Goal: Task Accomplishment & Management: Manage account settings

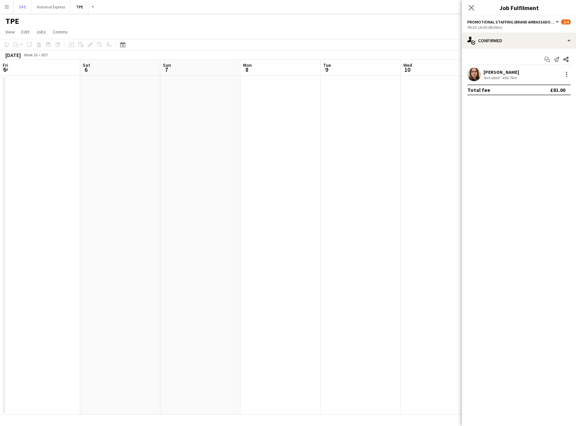
click at [21, 9] on button "DFE Close" at bounding box center [23, 6] width 18 height 13
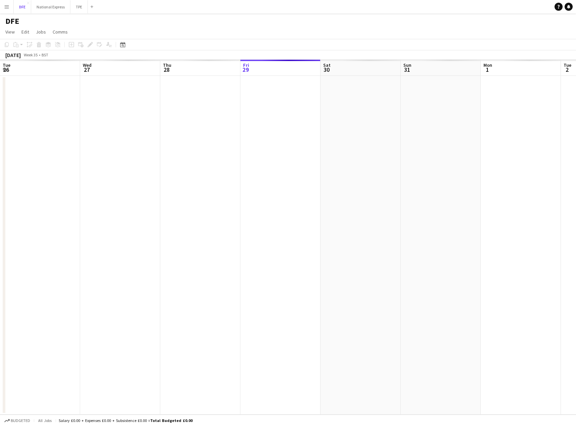
scroll to position [0, 160]
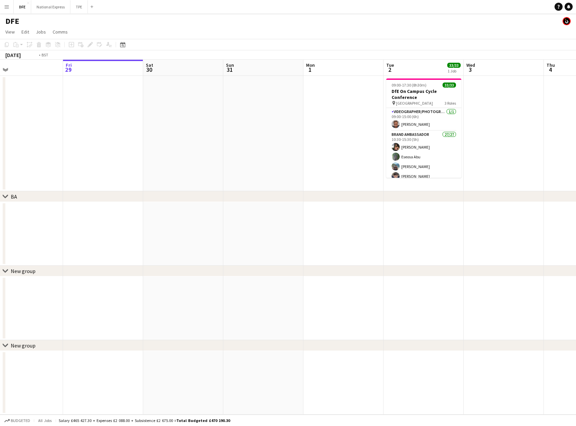
drag, startPoint x: 442, startPoint y: 156, endPoint x: 66, endPoint y: 150, distance: 376.4
click at [0, 154] on html "Menu Boards Boards Boards All jobs Status Workforce Workforce My Workforce Recr…" at bounding box center [288, 213] width 576 height 426
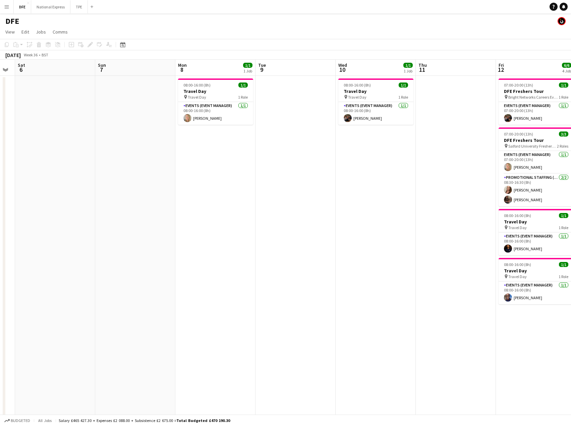
drag, startPoint x: -194, startPoint y: 128, endPoint x: 392, endPoint y: 135, distance: 585.8
click at [0, 124] on html "Menu Boards Boards Boards All jobs Status Workforce Workforce My Workforce Recr…" at bounding box center [285, 342] width 571 height 685
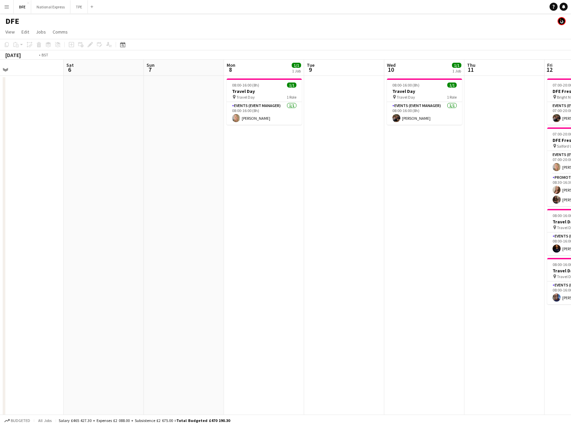
drag, startPoint x: 284, startPoint y: 154, endPoint x: 93, endPoint y: 149, distance: 191.1
click at [0, 144] on html "Menu Boards Boards Boards All jobs Status Workforce Workforce My Workforce Recr…" at bounding box center [285, 342] width 571 height 685
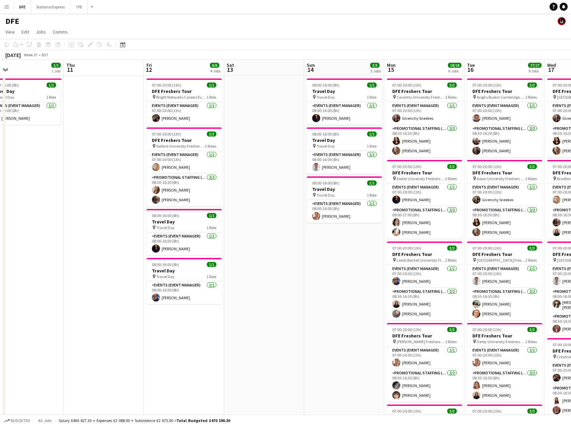
scroll to position [0, 230]
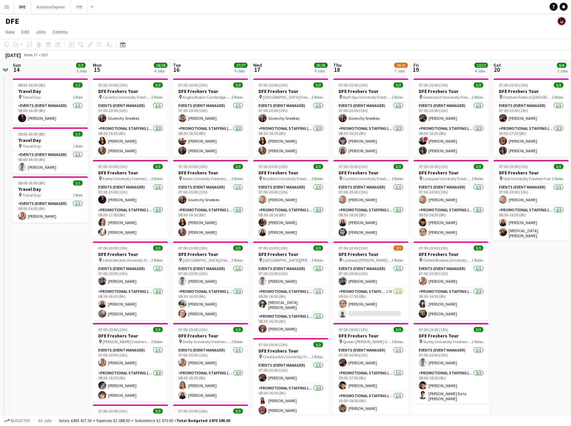
drag, startPoint x: 285, startPoint y: 155, endPoint x: -68, endPoint y: 150, distance: 353.2
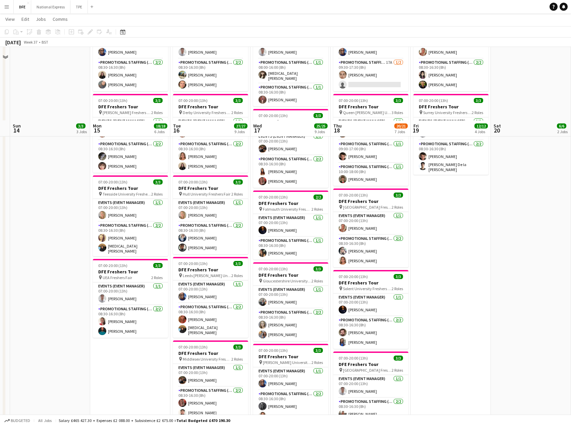
scroll to position [302, 0]
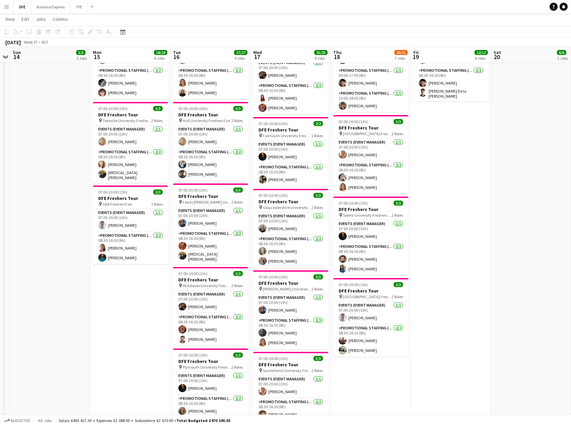
click at [507, 227] on app-date-cell "07:00-20:00 (13h) 3/3 DFE Freshers Tour pin Freshers Festival London 2 Roles Ev…" at bounding box center [531, 148] width 80 height 751
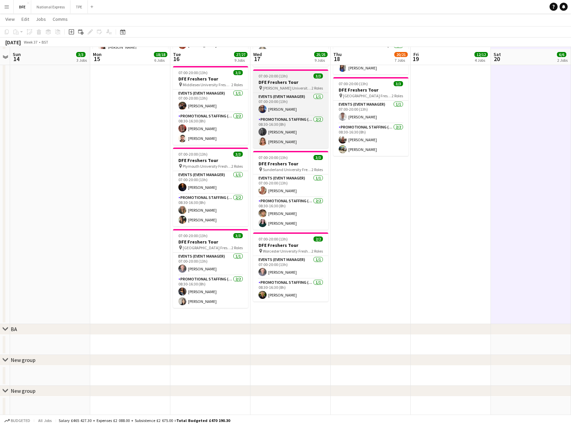
scroll to position [504, 0]
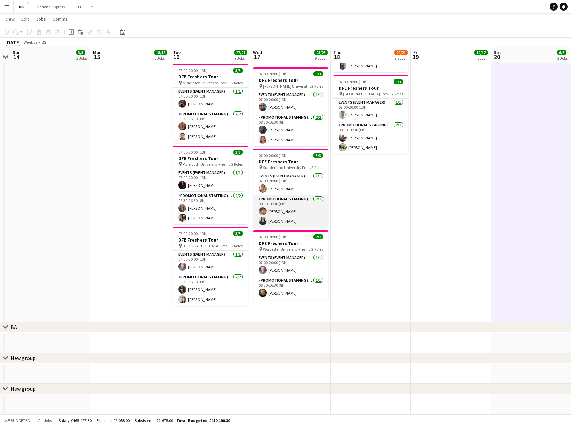
click at [281, 214] on app-card-role "Promotional Staffing (Brand Ambassadors) [DATE] 08:30-16:30 (8h) [PERSON_NAME] …" at bounding box center [290, 211] width 75 height 33
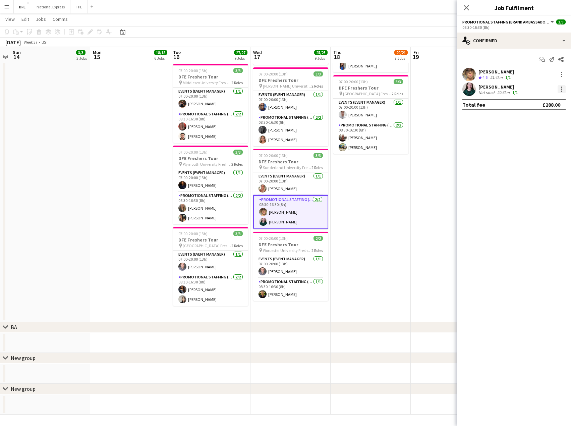
click at [562, 89] on div at bounding box center [561, 88] width 1 height 1
click at [542, 161] on button "Remove" at bounding box center [539, 166] width 52 height 16
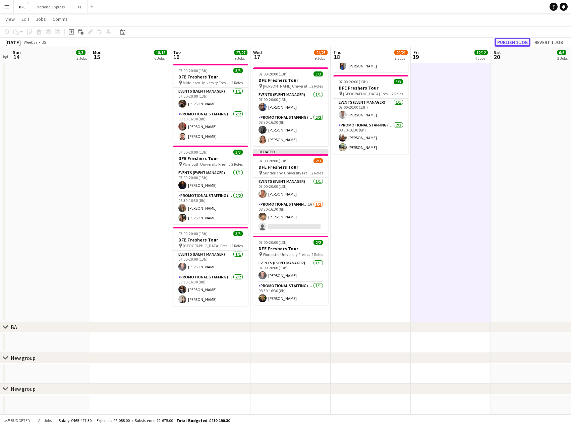
click at [507, 41] on button "Publish 1 job" at bounding box center [512, 42] width 36 height 9
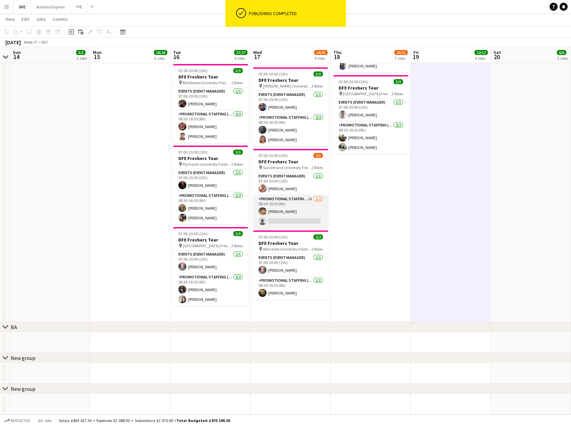
drag, startPoint x: 292, startPoint y: 214, endPoint x: 303, endPoint y: 214, distance: 11.4
click at [292, 214] on app-card-role "Promotional Staffing (Brand Ambassadors) 1A [DATE] 08:30-16:30 (8h) [PERSON_NAM…" at bounding box center [290, 211] width 75 height 33
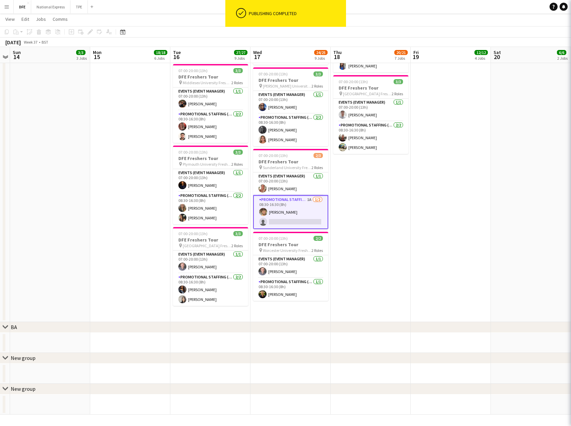
scroll to position [0, 230]
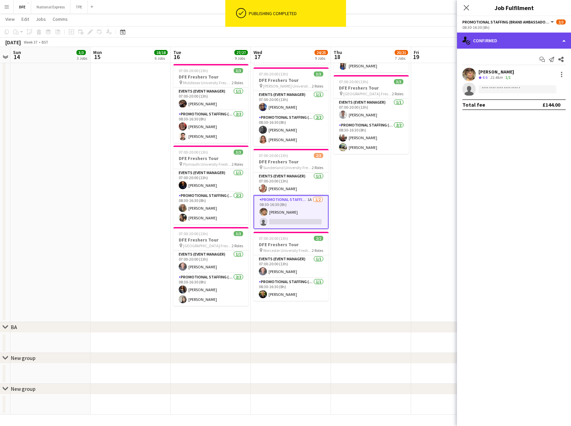
drag, startPoint x: 519, startPoint y: 39, endPoint x: 508, endPoint y: 67, distance: 30.2
click at [519, 39] on div "single-neutral-actions-check-2 Confirmed" at bounding box center [514, 41] width 114 height 16
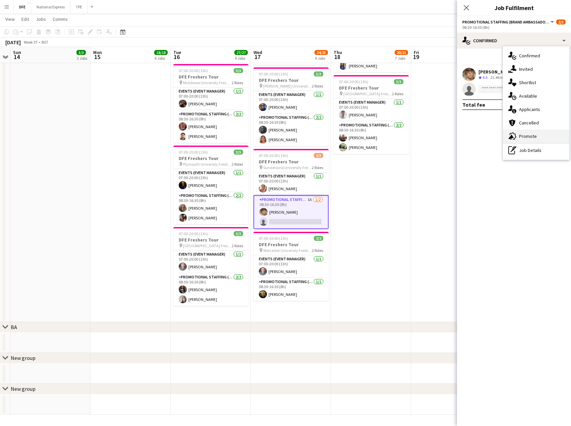
click at [526, 131] on div "advertising-megaphone Promote" at bounding box center [536, 135] width 66 height 13
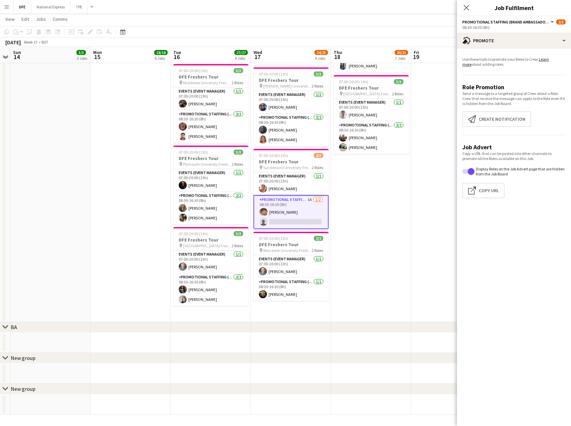
click at [502, 111] on app-promote-tab "Use these tools to promote your Roles to Crew. Learn more about adding roles. R…" at bounding box center [514, 128] width 114 height 149
click at [505, 119] on button "Create notification Create notification" at bounding box center [496, 118] width 69 height 15
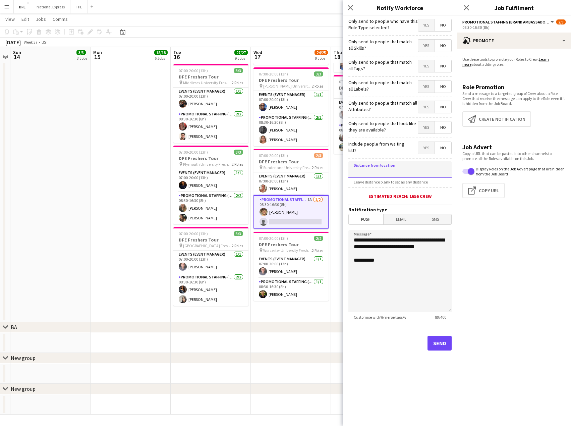
click at [384, 170] on input at bounding box center [399, 169] width 103 height 17
type input "****"
type input "******"
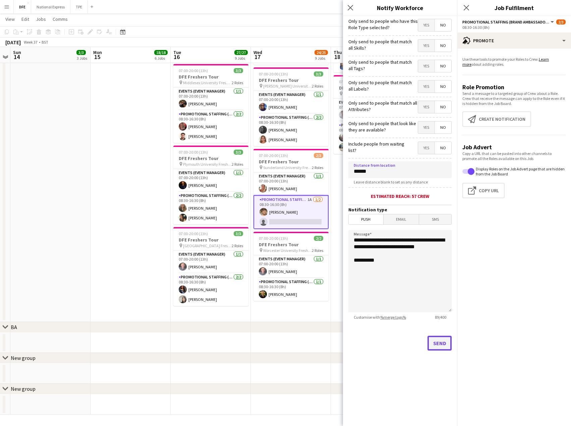
click at [438, 341] on button "Send" at bounding box center [439, 342] width 24 height 15
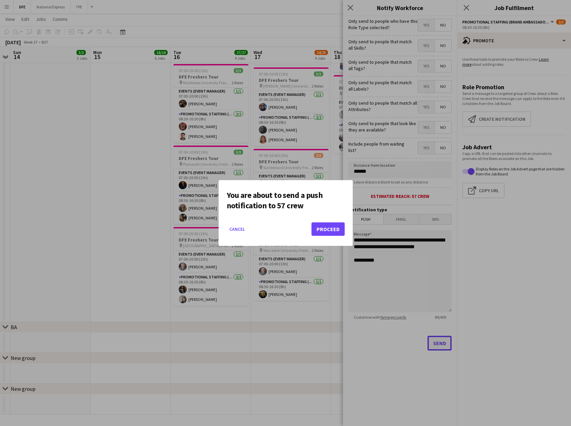
scroll to position [0, 0]
click at [322, 231] on button "Proceed" at bounding box center [327, 228] width 33 height 13
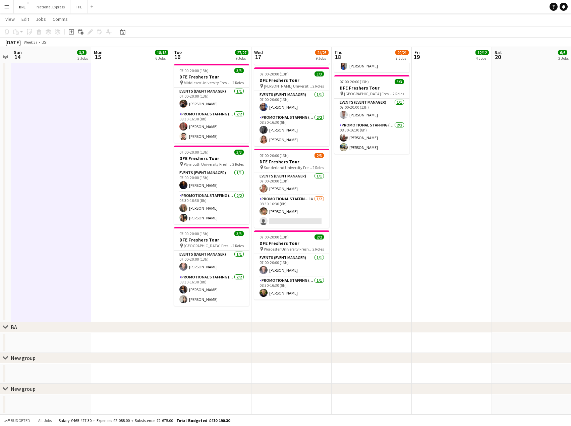
click at [528, 34] on app-toolbar "Copy Paste Paste Ctrl+V Paste with crew Ctrl+Shift+V Paste linked Job [GEOGRAPH…" at bounding box center [285, 31] width 571 height 11
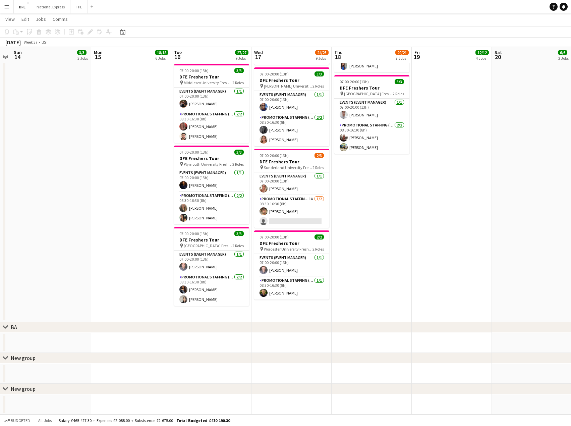
click at [8, 5] on app-icon "Menu" at bounding box center [6, 6] width 5 height 5
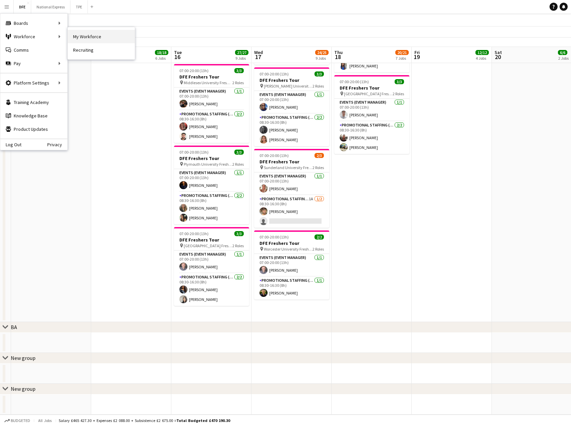
click at [96, 38] on link "My Workforce" at bounding box center [101, 36] width 67 height 13
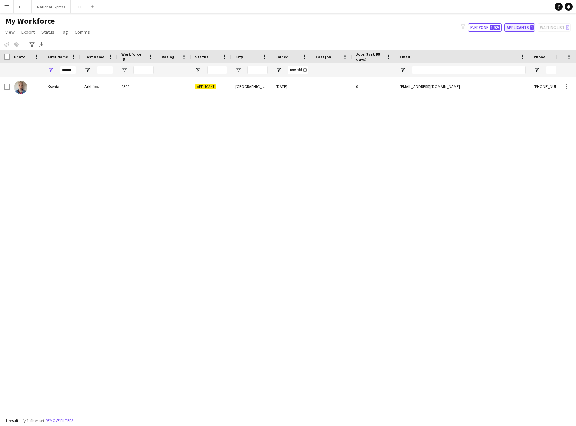
click at [521, 27] on button "Applicants 1" at bounding box center [519, 27] width 31 height 8
type input "**********"
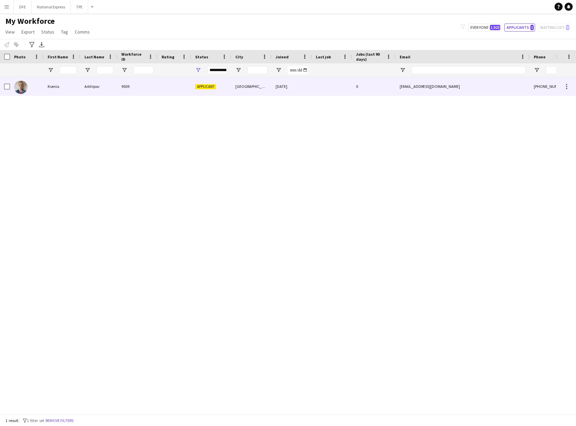
click at [50, 86] on div "Ksenia" at bounding box center [62, 86] width 37 height 18
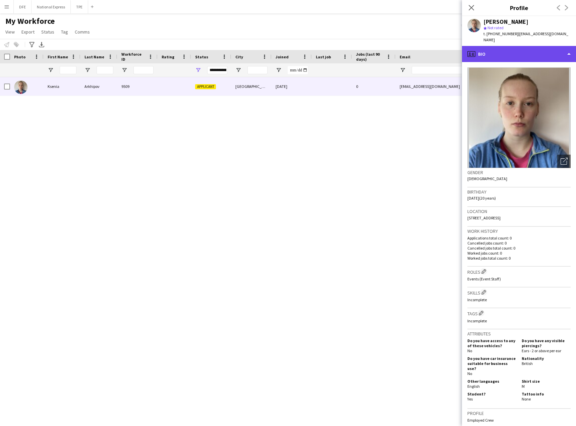
click at [494, 49] on div "profile Bio" at bounding box center [519, 54] width 114 height 16
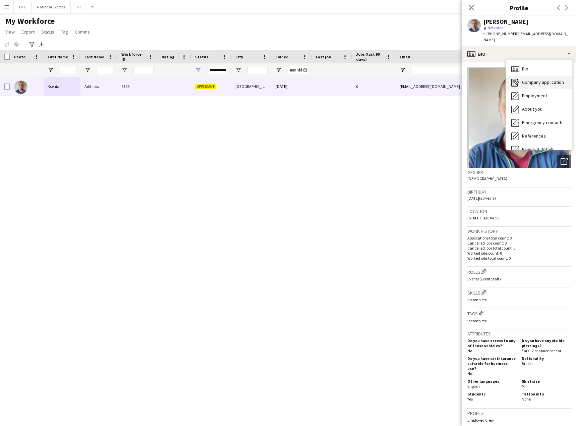
click at [536, 79] on span "Company application" at bounding box center [543, 82] width 42 height 6
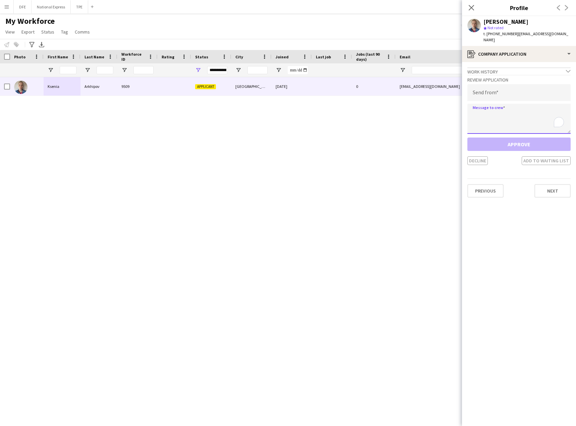
click at [493, 113] on textarea "To enrich screen reader interactions, please activate Accessibility in Grammarl…" at bounding box center [518, 119] width 103 height 30
paste textarea "**********"
type textarea "**********"
click at [512, 87] on input "email" at bounding box center [518, 92] width 103 height 17
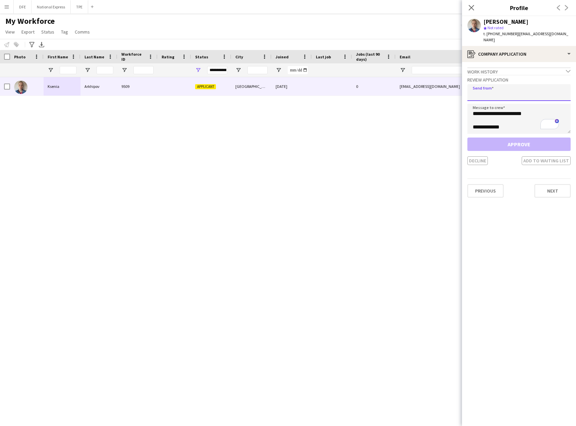
paste input "**********"
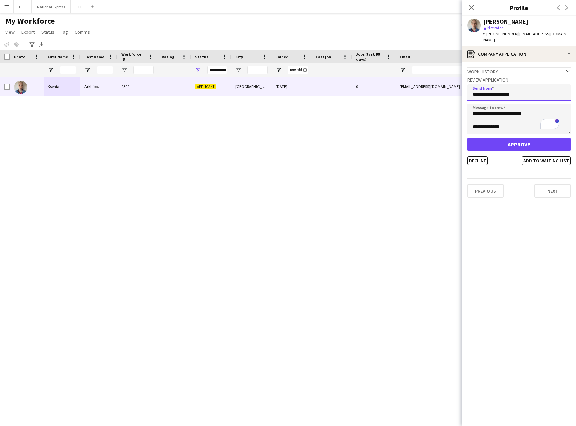
type input "**********"
click at [514, 141] on button "Approve" at bounding box center [518, 143] width 103 height 13
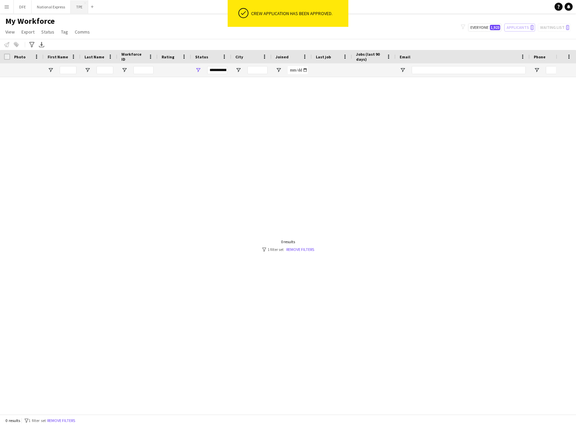
click at [73, 7] on button "TPE Close" at bounding box center [79, 6] width 17 height 13
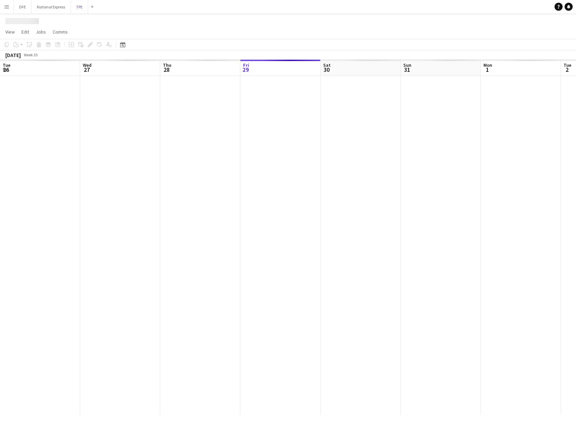
scroll to position [0, 160]
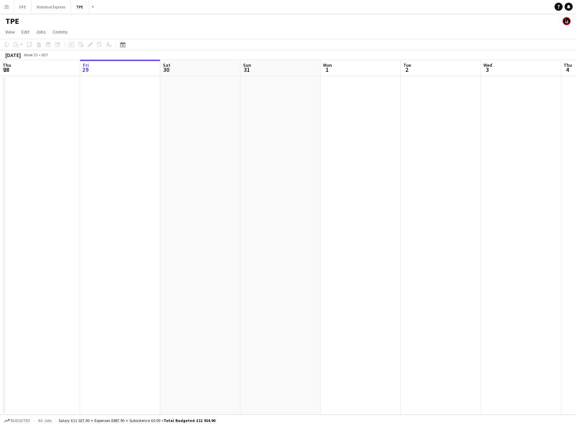
click at [51, 112] on app-date-cell at bounding box center [40, 245] width 80 height 338
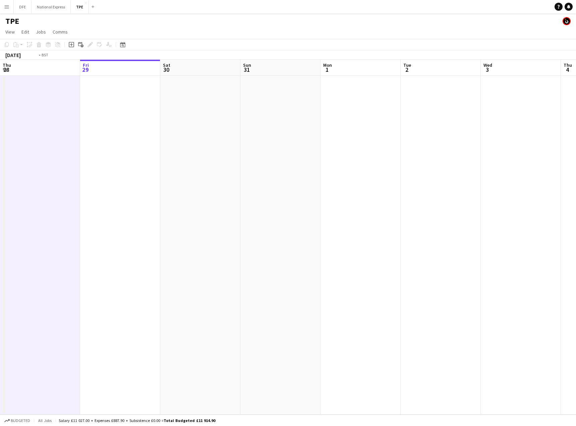
click at [74, 147] on app-calendar-viewport "Tue 26 Wed 27 Thu 28 Fri 29 Sat 30 Sun 31 Mon 1 Tue 2 Wed 3 Thu 4 Fri 5 Sat 6 S…" at bounding box center [288, 237] width 576 height 355
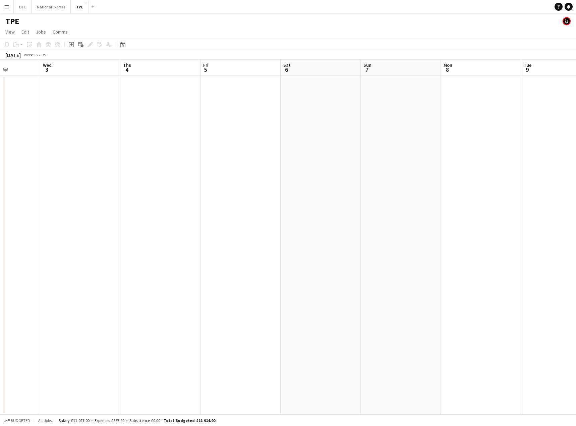
drag, startPoint x: 515, startPoint y: 170, endPoint x: 129, endPoint y: 186, distance: 386.0
click at [7, 188] on app-calendar-viewport "Fri 29 Sat 30 Sun 31 Mon 1 Tue 2 Wed 3 Thu 4 Fri 5 Sat 6 Sun 7 Mon 8 Tue 9 Wed …" at bounding box center [288, 237] width 576 height 355
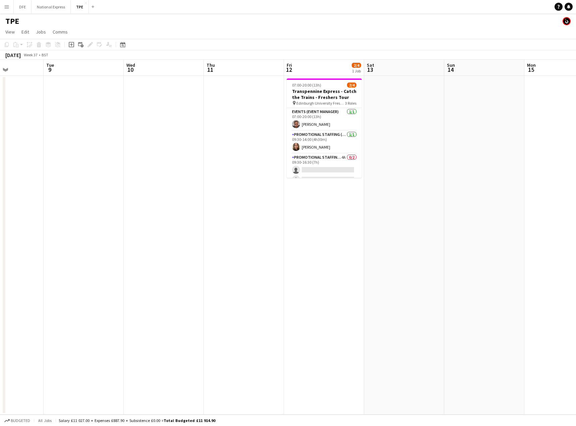
click at [413, 190] on app-calendar-viewport "Sat 6 Sun 7 Mon 8 Tue 9 Wed 10 Thu 11 Fri 12 2/4 1 Job Sat 13 Sun 14 Mon 15 Tue…" at bounding box center [288, 237] width 576 height 355
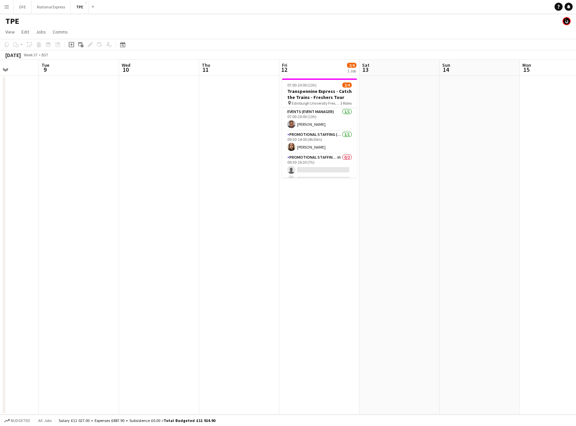
drag, startPoint x: 409, startPoint y: 190, endPoint x: 363, endPoint y: 189, distance: 45.9
click at [364, 189] on app-calendar-viewport "Sat 6 Sun 7 Mon 8 Tue 9 Wed 10 Thu 11 Fri 12 2/4 1 Job Sat 13 Sun 14 Mon 15 Tue…" at bounding box center [288, 237] width 576 height 355
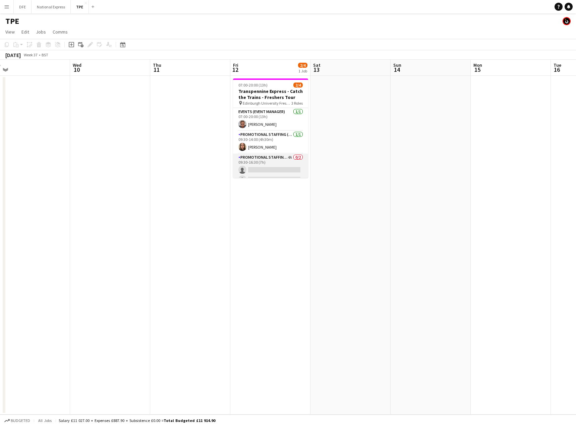
click at [266, 172] on app-card-role "Promotional Staffing (Brand Ambassadors) 4A 0/2 09:30-16:30 (7h) single-neutral…" at bounding box center [270, 169] width 75 height 33
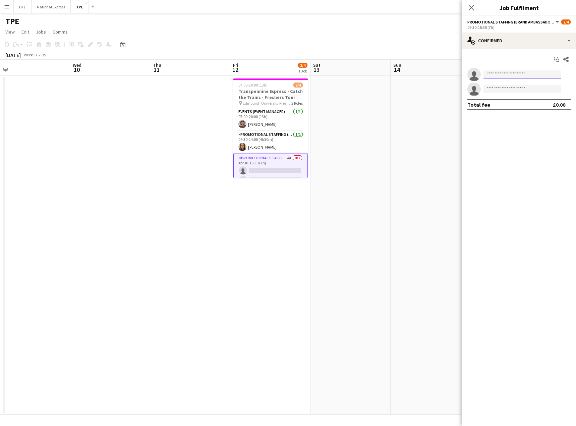
click at [522, 76] on input at bounding box center [522, 74] width 78 height 8
paste input "******"
type input "******"
click at [509, 88] on span "[EMAIL_ADDRESS][DOMAIN_NAME]" at bounding box center [522, 89] width 67 height 5
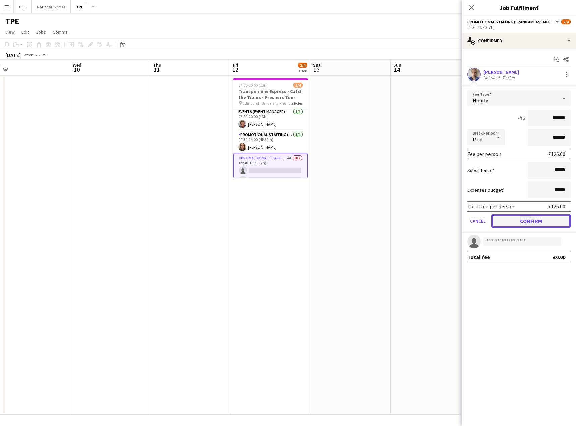
click at [530, 222] on button "Confirm" at bounding box center [530, 220] width 79 height 13
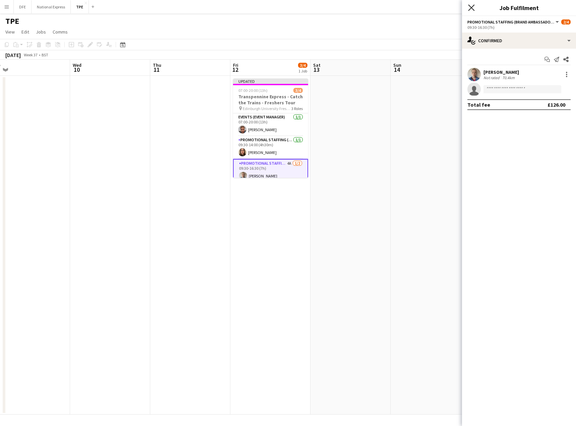
click at [470, 10] on icon "Close pop-in" at bounding box center [471, 7] width 6 height 6
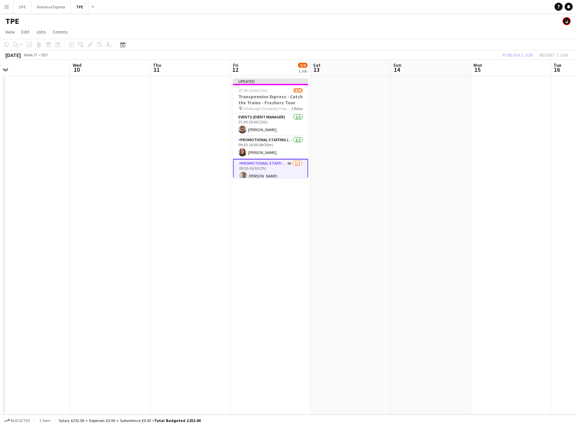
click at [452, 35] on app-page-menu "View Day view expanded Day view collapsed Month view Date picker Jump to [DATE]…" at bounding box center [288, 32] width 576 height 13
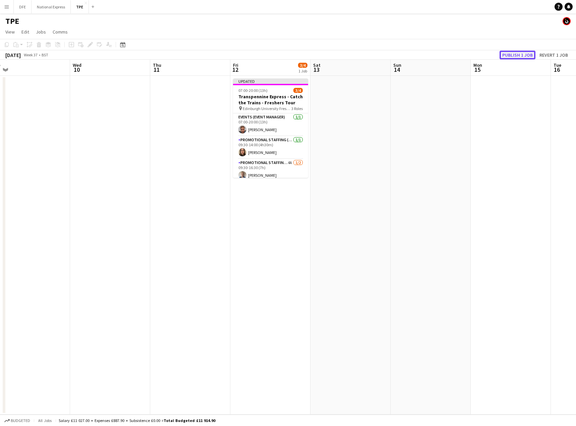
click at [515, 58] on button "Publish 1 job" at bounding box center [517, 55] width 36 height 9
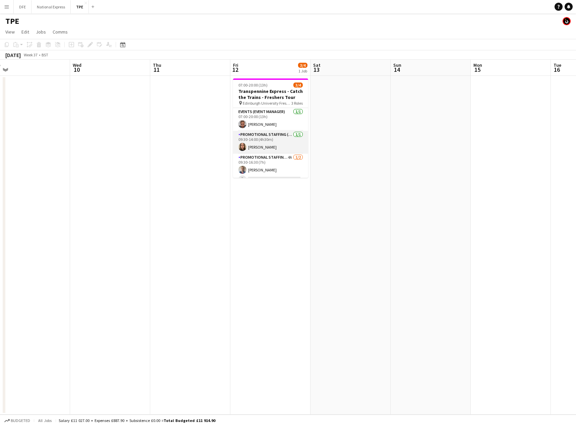
click at [262, 148] on app-card-role "Promotional Staffing (Brand Ambassadors) [DATE] 09:30-14:00 (4h30m) [PERSON_NAM…" at bounding box center [270, 142] width 75 height 23
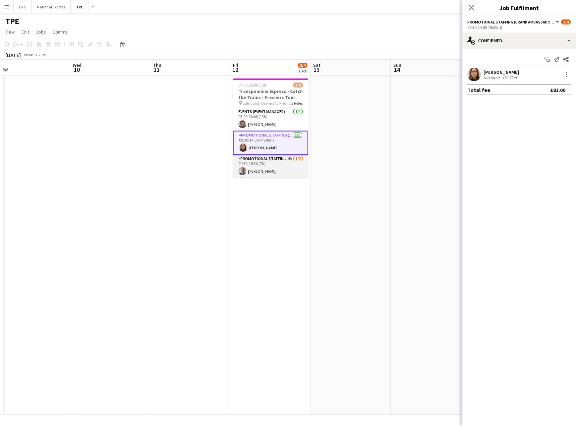
click at [256, 170] on app-card-role "Promotional Staffing (Brand Ambassadors) 4A [DATE] 09:30-16:30 (7h) [PERSON_NAM…" at bounding box center [270, 171] width 75 height 33
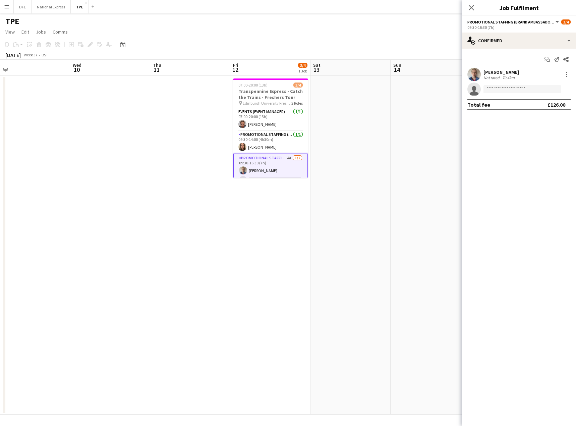
click at [503, 73] on div "[PERSON_NAME]" at bounding box center [501, 72] width 36 height 6
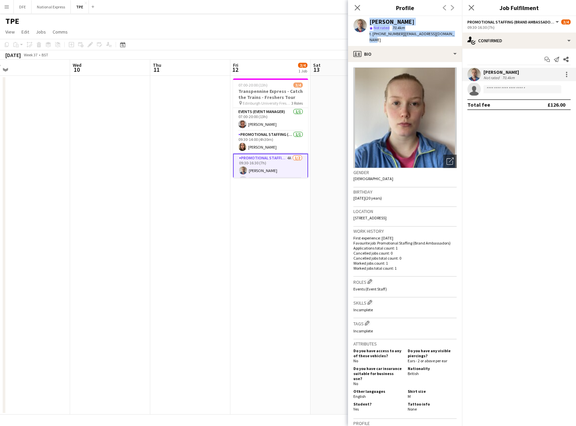
drag, startPoint x: 449, startPoint y: 34, endPoint x: 366, endPoint y: 18, distance: 84.3
click at [366, 18] on div "[PERSON_NAME] star Not rated 70.4km t. [PHONE_NUMBER] | [EMAIL_ADDRESS][DOMAIN_…" at bounding box center [405, 31] width 114 height 30
copy div "[PERSON_NAME] star Not rated 70.4km t. [PHONE_NUMBER] | [EMAIL_ADDRESS][DOMAIN_…"
click at [257, 149] on app-card-role "Promotional Staffing (Brand Ambassadors) [DATE] 09:30-14:00 (4h30m) [PERSON_NAM…" at bounding box center [270, 142] width 75 height 23
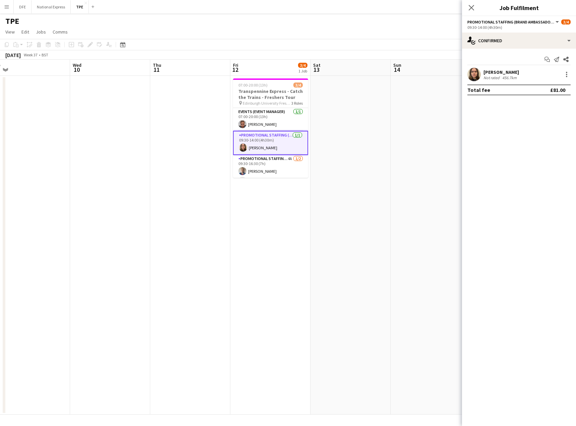
click at [499, 70] on div "[PERSON_NAME]" at bounding box center [501, 72] width 36 height 6
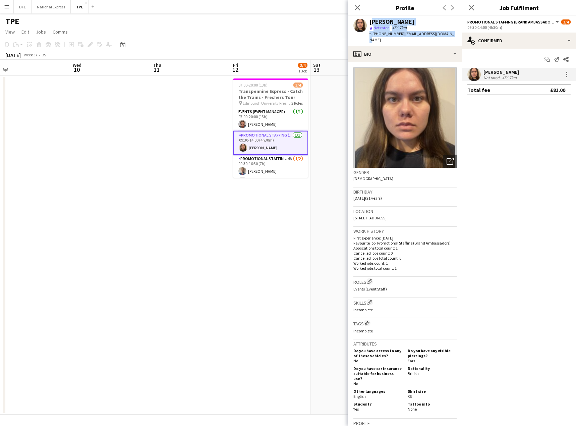
drag, startPoint x: 447, startPoint y: 34, endPoint x: 370, endPoint y: 21, distance: 78.4
click at [370, 21] on div "[PERSON_NAME] star Not rated 456.7km t. [PHONE_NUMBER] | [EMAIL_ADDRESS][DOMAIN…" at bounding box center [405, 31] width 114 height 30
copy div "[PERSON_NAME] star Not rated 456.7km t. [PHONE_NUMBER] | [EMAIL_ADDRESS][DOMAIN…"
drag, startPoint x: 310, startPoint y: 11, endPoint x: 302, endPoint y: 55, distance: 45.0
click at [310, 11] on app-navbar "Menu Boards Boards Boards All jobs Status Workforce Workforce My Workforce Recr…" at bounding box center [288, 6] width 576 height 13
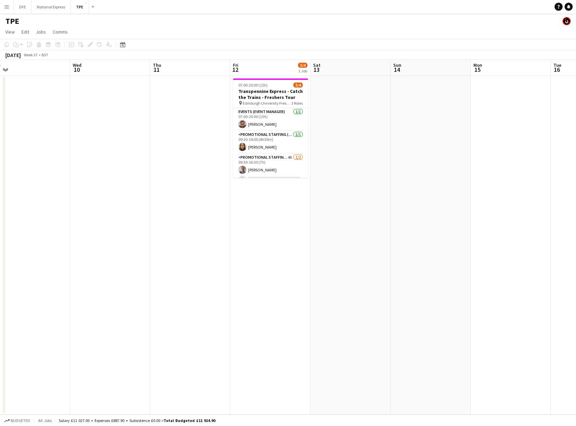
click at [7, 9] on app-icon "Menu" at bounding box center [6, 6] width 5 height 5
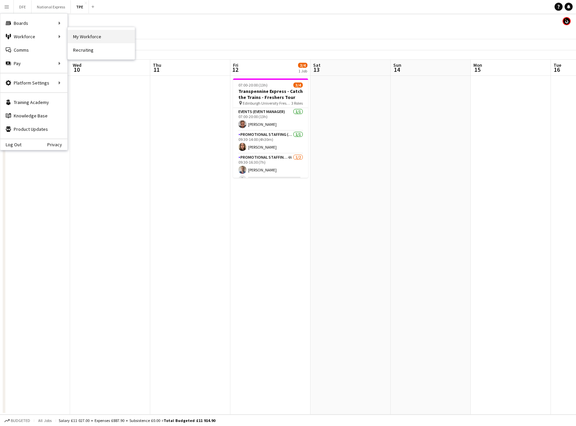
click at [83, 36] on link "My Workforce" at bounding box center [101, 36] width 67 height 13
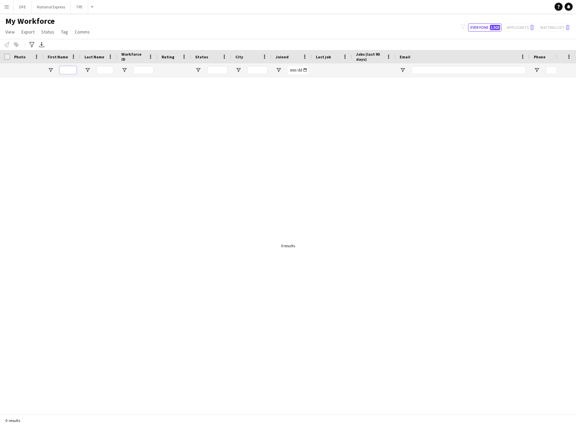
click at [69, 70] on input "First Name Filter Input" at bounding box center [68, 70] width 17 height 8
click at [104, 71] on input "Last Name Filter Input" at bounding box center [105, 70] width 17 height 8
type input "*****"
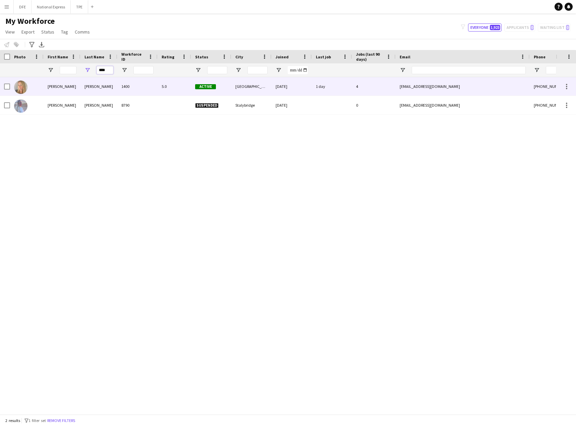
type input "****"
click at [74, 87] on div "[PERSON_NAME]" at bounding box center [62, 86] width 37 height 18
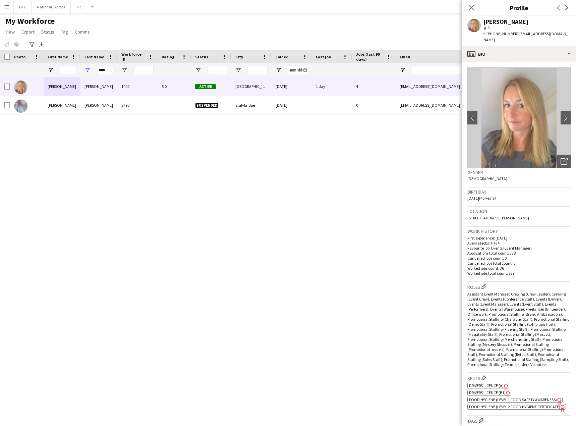
drag, startPoint x: 543, startPoint y: 210, endPoint x: 466, endPoint y: 213, distance: 76.1
click at [466, 213] on app-crew-profile-bio "chevron-left chevron-right Open photos pop-in Gender [DEMOGRAPHIC_DATA] Birthda…" at bounding box center [519, 244] width 114 height 364
copy span "[STREET_ADDRESS][PERSON_NAME]"
drag, startPoint x: 473, startPoint y: 5, endPoint x: 508, endPoint y: 90, distance: 92.1
click at [472, 5] on icon "Close pop-in" at bounding box center [470, 7] width 5 height 5
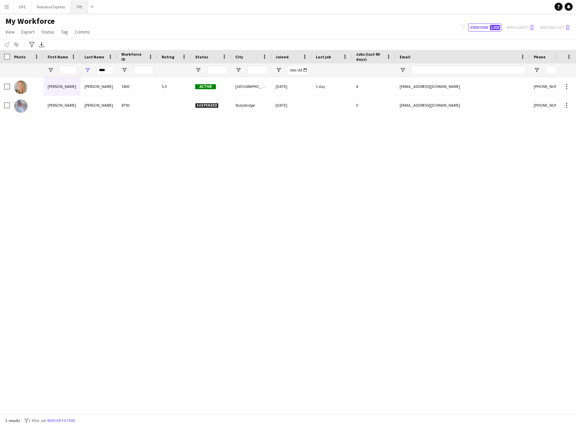
click at [76, 7] on button "TPE Close" at bounding box center [79, 6] width 17 height 13
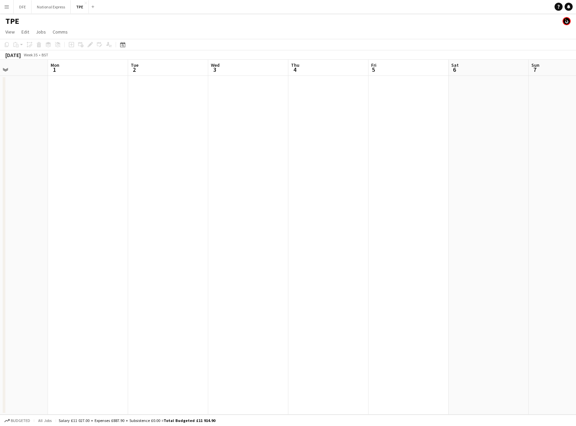
drag, startPoint x: 257, startPoint y: 116, endPoint x: 107, endPoint y: 118, distance: 150.2
click at [0, 105] on html "Menu Boards Boards Boards All jobs Status Workforce Workforce My Workforce Recr…" at bounding box center [288, 213] width 576 height 426
drag, startPoint x: 500, startPoint y: 149, endPoint x: -106, endPoint y: 123, distance: 607.1
click at [0, 123] on html "Menu Boards Boards Boards All jobs Status Workforce Workforce My Workforce Recr…" at bounding box center [288, 213] width 576 height 426
drag, startPoint x: 124, startPoint y: 125, endPoint x: 109, endPoint y: 121, distance: 15.2
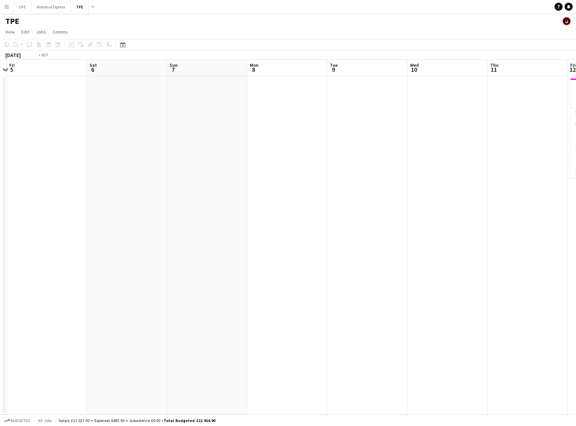
click at [101, 123] on app-calendar-viewport "Tue 2 Wed 3 Thu 4 Fri 5 Sat 6 Sun 7 Mon 8 Tue 9 Wed 10 Thu 11 Fri 12 3/4 1 Job …" at bounding box center [288, 237] width 576 height 355
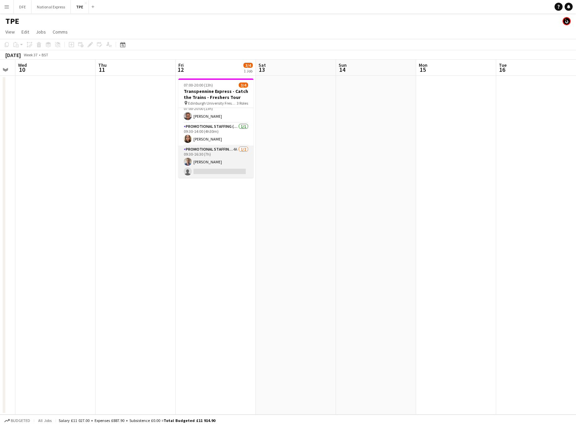
scroll to position [8, 0]
drag, startPoint x: 217, startPoint y: 168, endPoint x: 235, endPoint y: 165, distance: 18.0
click at [217, 168] on app-card-role "Promotional Staffing (Brand Ambassadors) 4A [DATE] 09:30-16:30 (7h) [PERSON_NAM…" at bounding box center [215, 161] width 75 height 33
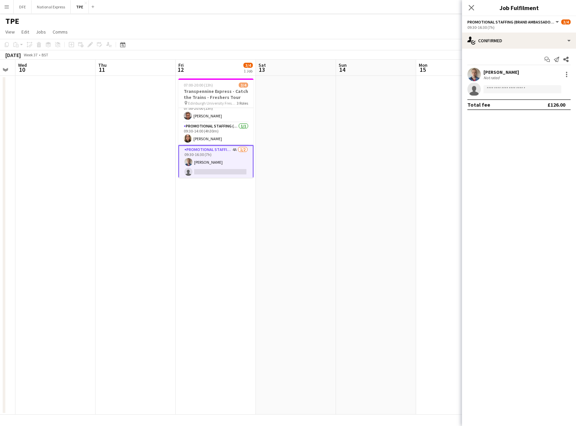
scroll to position [0, 305]
click at [521, 37] on div "single-neutral-actions-check-2 Confirmed" at bounding box center [519, 41] width 114 height 16
click at [539, 109] on div "single-neutral-actions-information Applicants" at bounding box center [541, 109] width 66 height 13
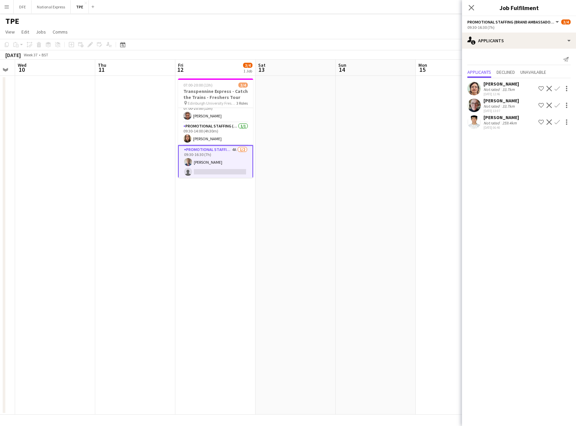
click at [8, 6] on app-icon "Menu" at bounding box center [6, 6] width 5 height 5
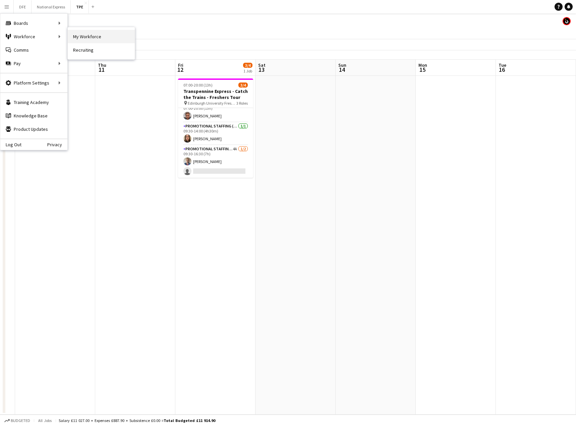
click at [84, 36] on link "My Workforce" at bounding box center [101, 36] width 67 height 13
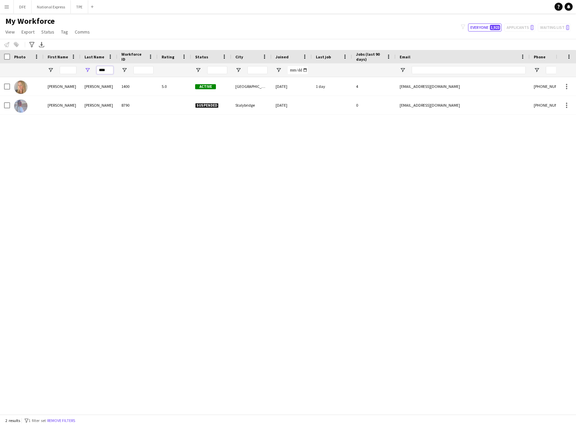
click at [107, 70] on input "****" at bounding box center [105, 70] width 17 height 8
paste input "Last Name Filter Input"
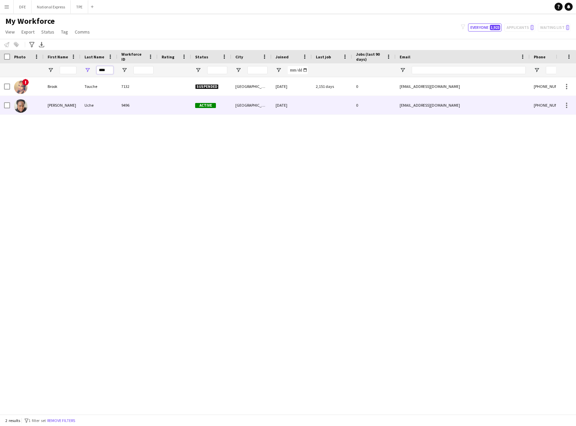
type input "****"
click at [97, 110] on div "Uche" at bounding box center [98, 105] width 37 height 18
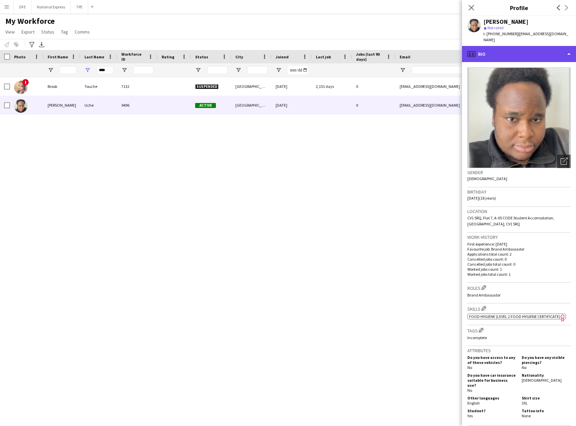
click at [535, 46] on div "profile Bio" at bounding box center [519, 54] width 114 height 16
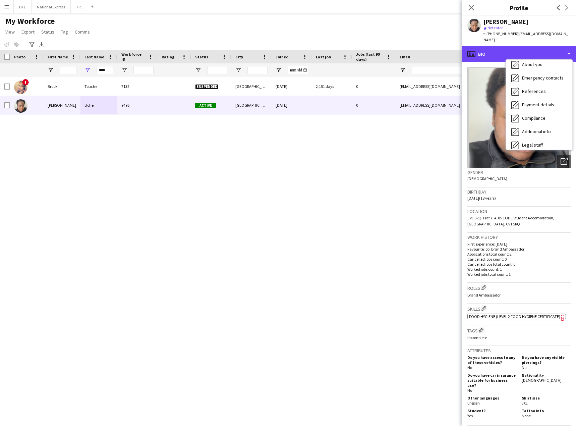
scroll to position [43, 0]
click at [470, 8] on icon "Close pop-in" at bounding box center [471, 7] width 6 height 6
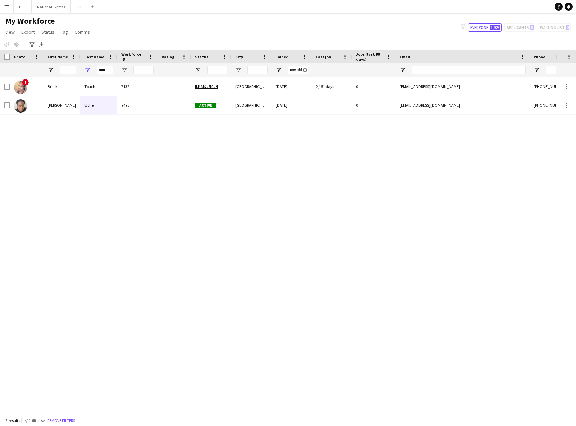
click at [5, 6] on app-icon "Menu" at bounding box center [6, 6] width 5 height 5
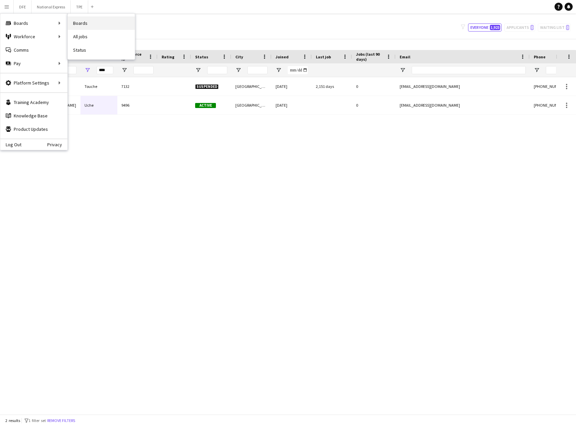
click at [106, 23] on link "Boards" at bounding box center [101, 22] width 67 height 13
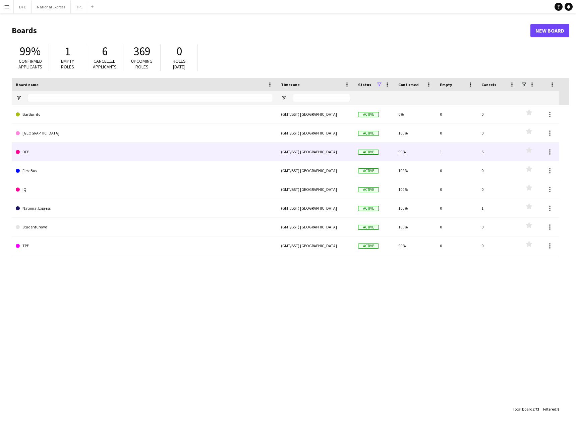
click at [393, 157] on div "Active" at bounding box center [374, 151] width 40 height 18
click at [147, 152] on link "DFE" at bounding box center [144, 151] width 257 height 19
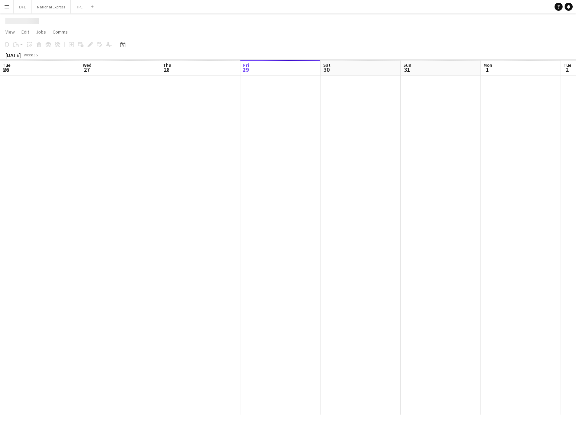
scroll to position [0, 160]
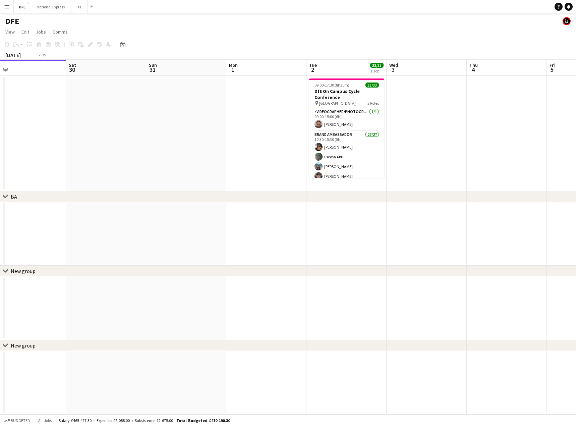
drag, startPoint x: 380, startPoint y: 145, endPoint x: 53, endPoint y: 137, distance: 326.5
click at [43, 138] on app-calendar-viewport "Tue 26 Wed 27 Thu 28 Fri 29 Sat 30 Sun 31 Mon 1 Tue 2 33/33 1 Job Wed 3 Thu 4 F…" at bounding box center [288, 237] width 576 height 355
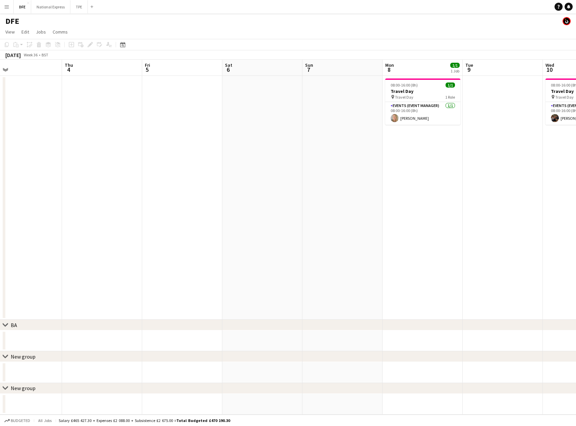
drag, startPoint x: 128, startPoint y: 145, endPoint x: 218, endPoint y: 146, distance: 90.1
click at [127, 145] on app-calendar-viewport "Sun 31 Mon 1 Tue 2 33/33 1 Job Wed 3 Thu 4 Fri 5 Sat 6 Sun 7 Mon 8 1/1 1 Job Tu…" at bounding box center [288, 237] width 576 height 355
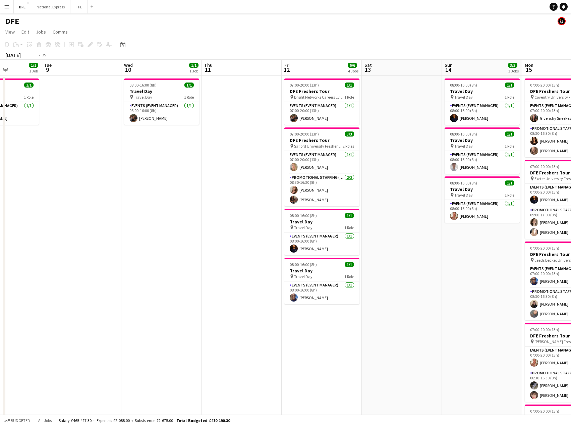
drag, startPoint x: 261, startPoint y: 145, endPoint x: 216, endPoint y: 144, distance: 44.6
click at [178, 146] on app-calendar-viewport "Fri 5 Sat 6 Sun 7 Mon 8 1/1 1 Job Tue 9 Wed 10 1/1 1 Job Thu 11 Fri 12 6/6 4 Jo…" at bounding box center [285, 367] width 571 height 614
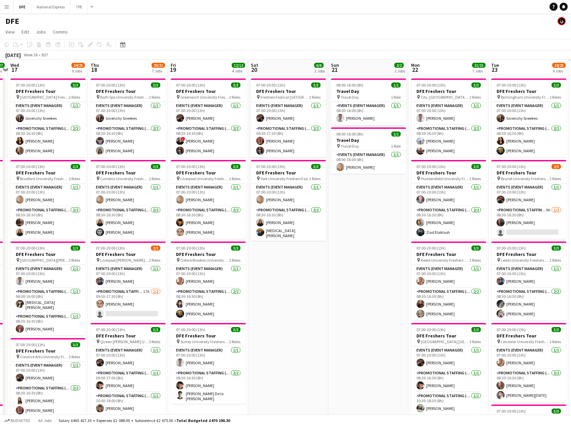
scroll to position [0, 193]
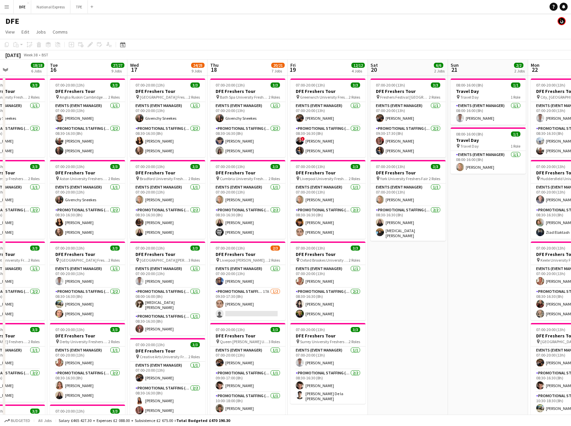
drag, startPoint x: 260, startPoint y: 146, endPoint x: 109, endPoint y: 141, distance: 151.5
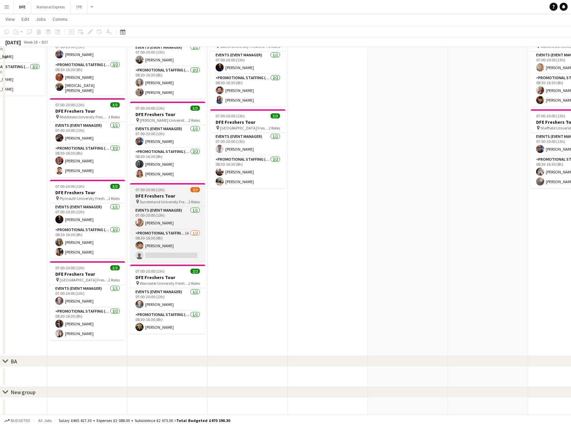
scroll to position [504, 0]
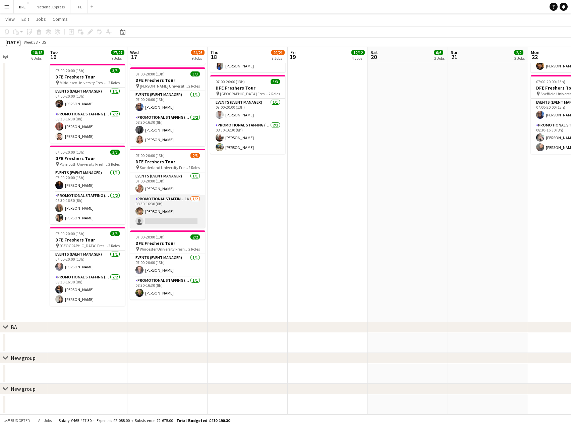
click at [167, 215] on app-card-role "Promotional Staffing (Brand Ambassadors) 1A [DATE] 08:30-16:30 (8h) [PERSON_NAM…" at bounding box center [167, 211] width 75 height 33
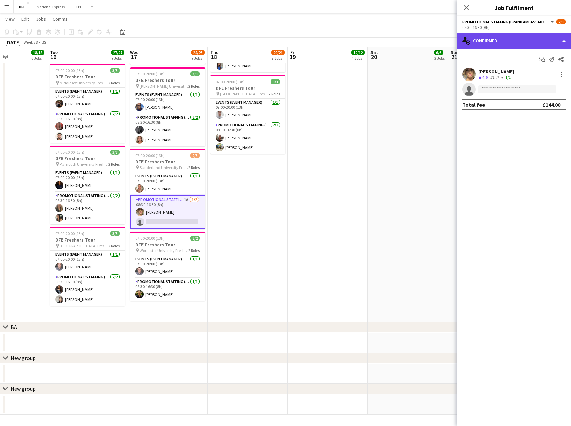
click at [512, 45] on div "single-neutral-actions-check-2 Confirmed" at bounding box center [514, 41] width 114 height 16
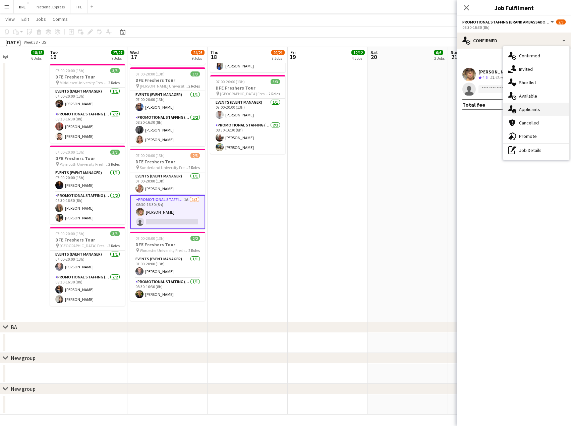
click at [526, 111] on div "single-neutral-actions-information Applicants" at bounding box center [536, 109] width 66 height 13
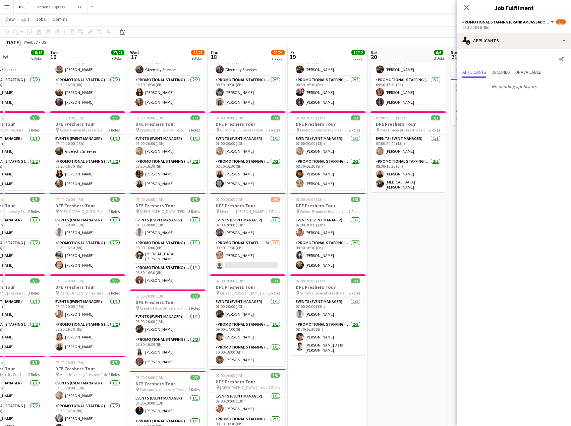
scroll to position [35, 0]
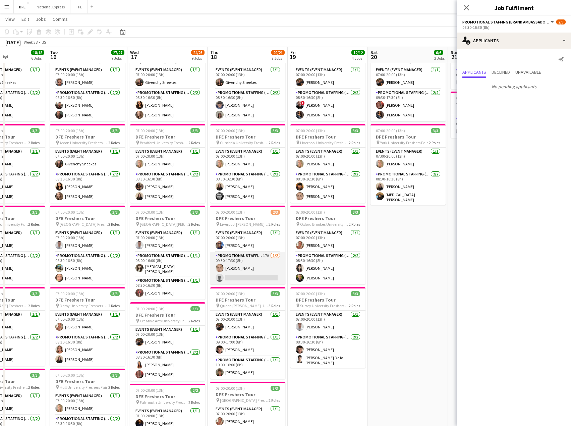
click at [248, 274] on app-card-role "Promotional Staffing (Brand Ambassadors) 17A [DATE] 09:30-17:30 (8h) [PERSON_NA…" at bounding box center [247, 268] width 75 height 33
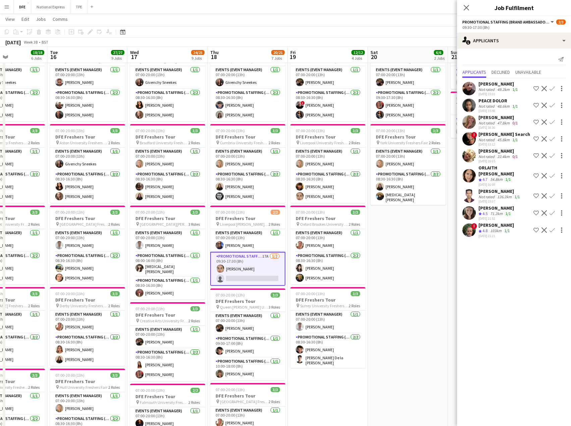
click at [514, 208] on div "[PERSON_NAME] Crew rating 4.5 71.2km 1/1 [DATE] 21:51 Shortlist crew Decline Co…" at bounding box center [514, 213] width 114 height 16
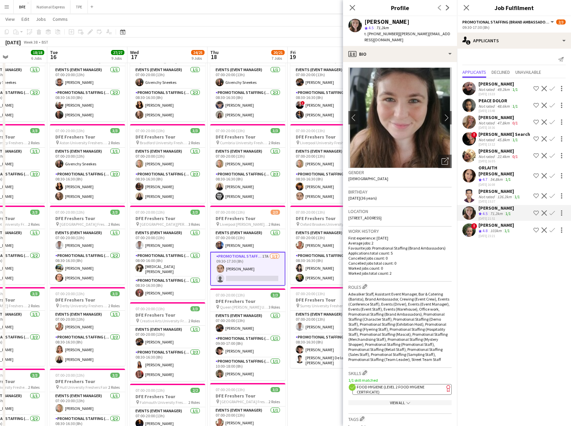
click at [553, 210] on app-icon "Confirm" at bounding box center [551, 212] width 5 height 5
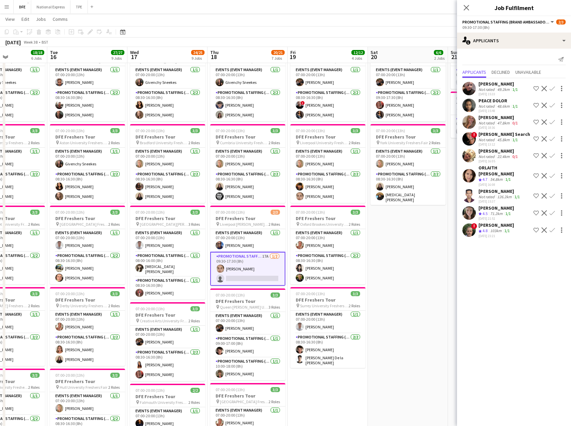
click at [553, 210] on app-icon "Confirm" at bounding box center [551, 212] width 5 height 5
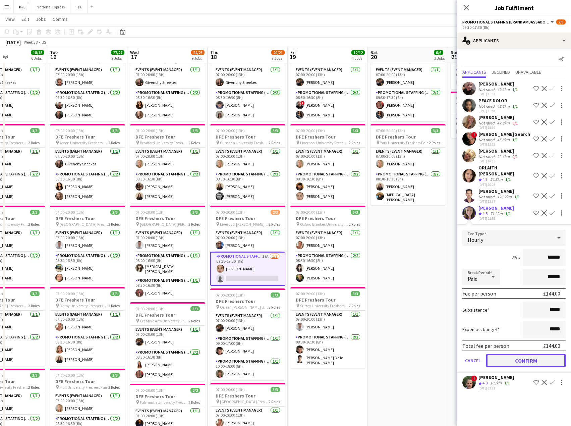
click at [533, 356] on button "Confirm" at bounding box center [525, 360] width 79 height 13
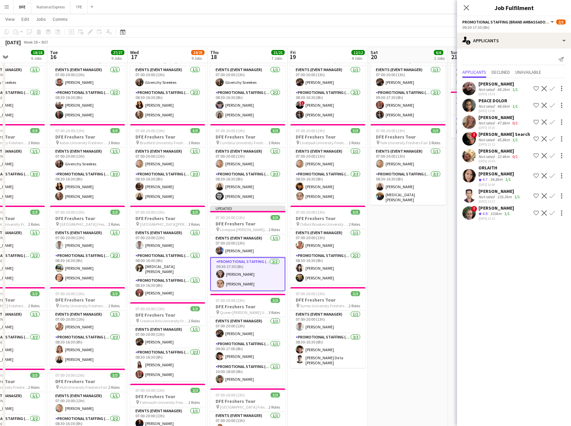
click at [242, 286] on app-card-role "Promotional Staffing (Brand Ambassadors) [DATE] 09:30-17:30 (8h) [PERSON_NAME] …" at bounding box center [247, 274] width 75 height 34
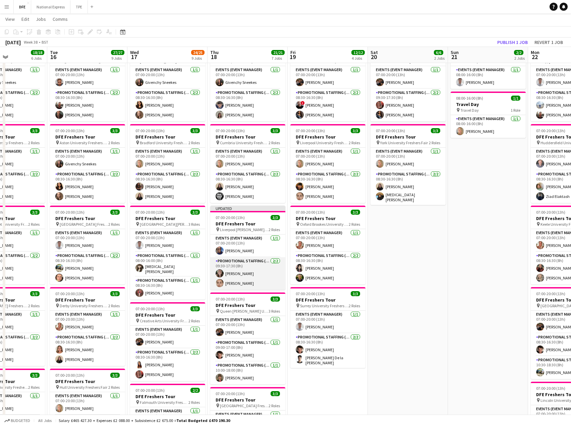
click at [240, 282] on app-card-role "Promotional Staffing (Brand Ambassadors) [DATE] 09:30-17:30 (8h) [PERSON_NAME] …" at bounding box center [247, 273] width 75 height 33
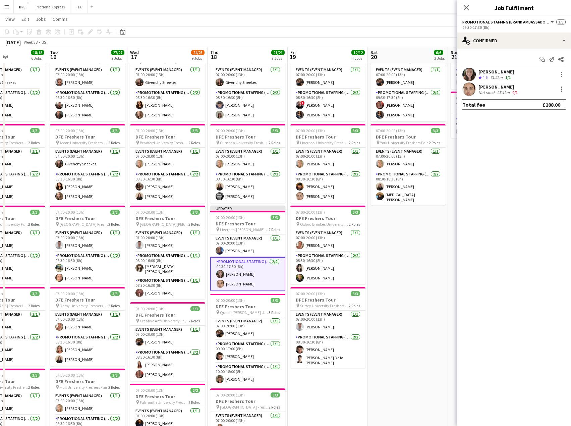
click at [504, 85] on div "[PERSON_NAME]" at bounding box center [498, 87] width 41 height 6
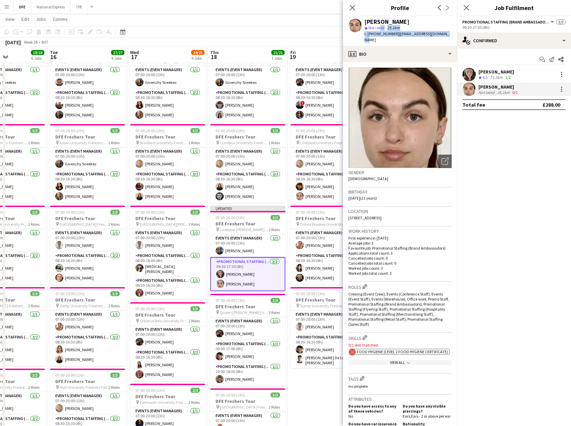
drag, startPoint x: 444, startPoint y: 35, endPoint x: 379, endPoint y: 26, distance: 64.9
click at [379, 26] on app-profile-header "[PERSON_NAME] star Not rated 25.1km t. [PHONE_NUMBER] | [EMAIL_ADDRESS][DOMAIN_…" at bounding box center [400, 31] width 114 height 30
click at [495, 73] on div "[PERSON_NAME]" at bounding box center [496, 72] width 36 height 6
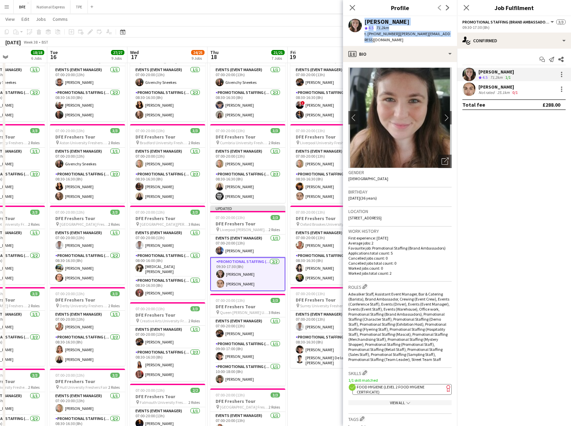
drag, startPoint x: 433, startPoint y: 33, endPoint x: 362, endPoint y: 23, distance: 71.4
click at [362, 23] on div "[PERSON_NAME] star 4.5 71.2km t. [PHONE_NUMBER] | [PERSON_NAME][EMAIL_ADDRESS][…" at bounding box center [400, 31] width 114 height 30
copy div "[PERSON_NAME] star 4.5 71.2km t. [PHONE_NUMBER] | [PERSON_NAME][EMAIL_ADDRESS][…"
drag, startPoint x: 352, startPoint y: 7, endPoint x: 405, endPoint y: 14, distance: 54.1
click at [352, 8] on icon at bounding box center [352, 7] width 5 height 5
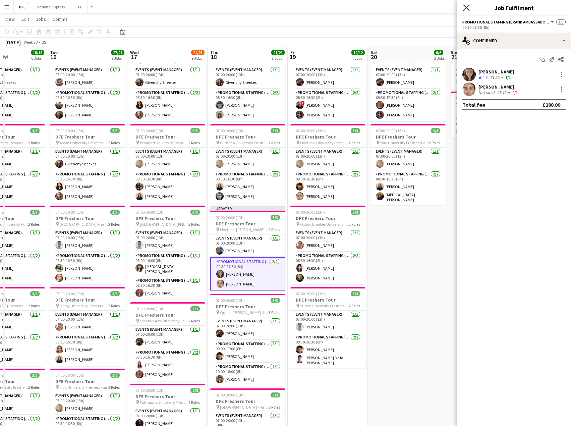
click at [467, 6] on icon "Close pop-in" at bounding box center [466, 7] width 6 height 6
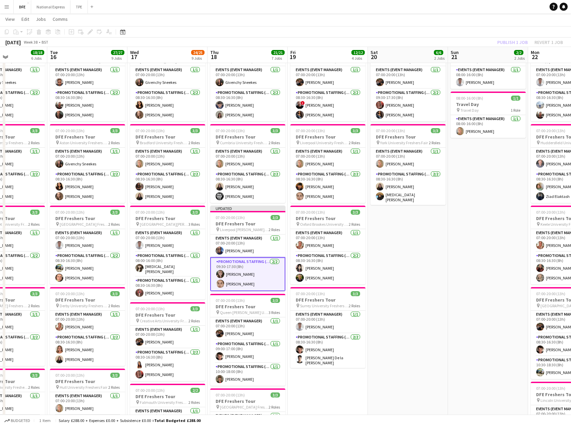
click at [510, 43] on div "Publish 1 job Revert 1 job" at bounding box center [530, 42] width 82 height 9
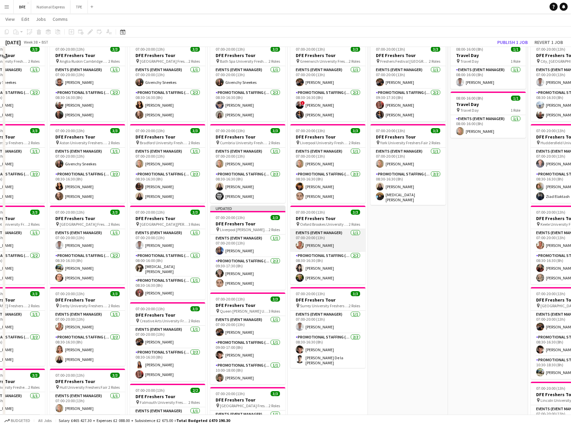
scroll to position [0, 0]
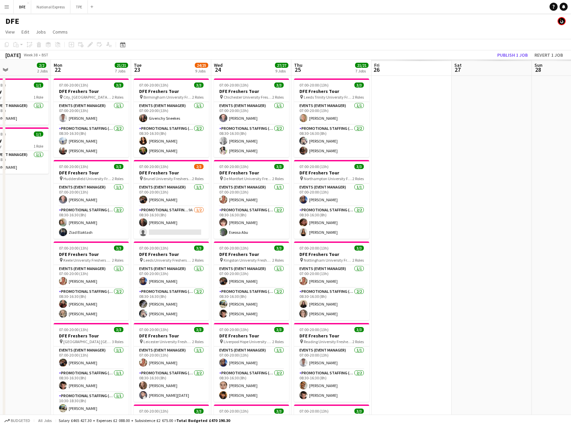
drag, startPoint x: 426, startPoint y: 262, endPoint x: 324, endPoint y: 239, distance: 104.4
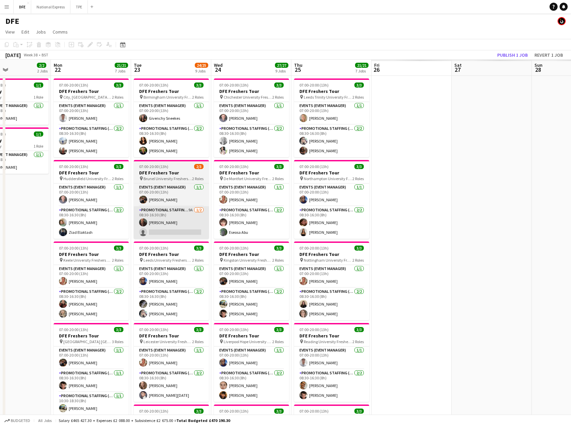
scroll to position [0, 190]
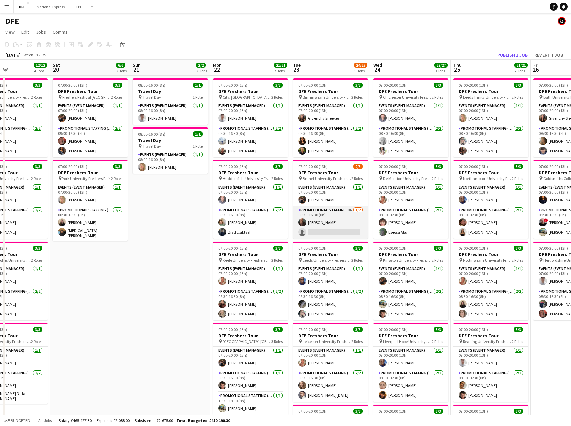
click at [326, 230] on app-card-role "Promotional Staffing (Brand Ambassadors) 9A [DATE] 08:30-16:30 (8h) [PERSON_NAM…" at bounding box center [330, 222] width 75 height 33
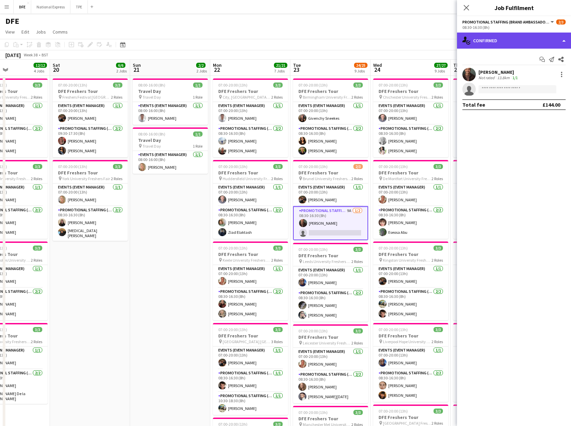
click at [537, 35] on div "single-neutral-actions-check-2 Confirmed" at bounding box center [514, 41] width 114 height 16
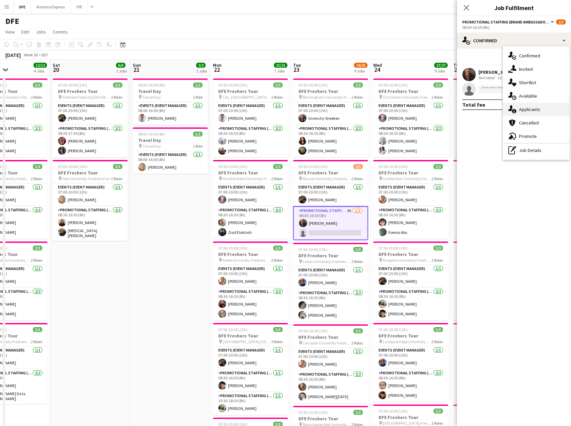
click at [539, 106] on div "single-neutral-actions-information Applicants" at bounding box center [536, 109] width 66 height 13
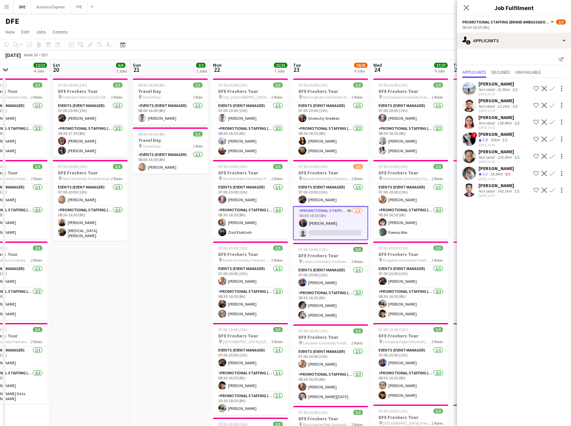
click at [505, 192] on div "143.1km" at bounding box center [504, 190] width 17 height 5
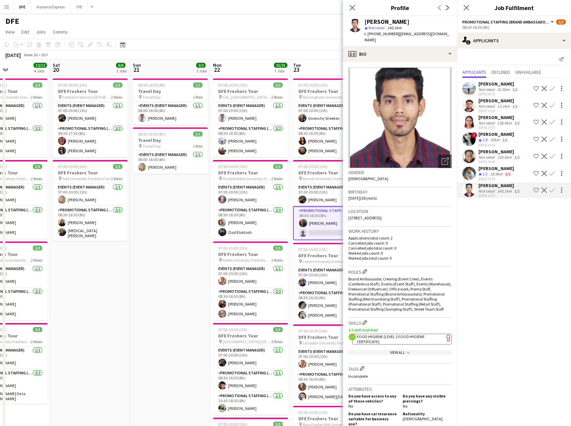
click at [494, 176] on div "18.9km" at bounding box center [496, 174] width 15 height 6
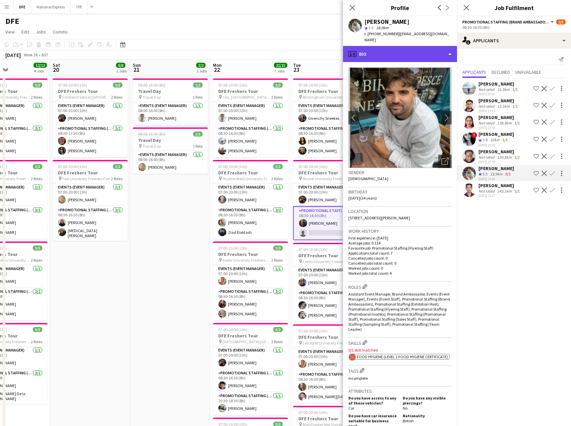
click at [382, 49] on div "profile Bio" at bounding box center [400, 54] width 114 height 16
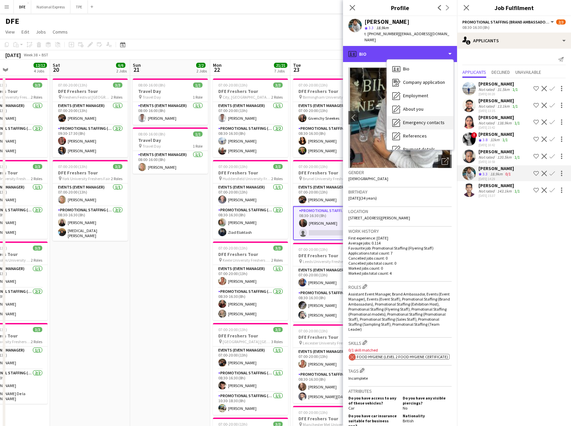
scroll to position [76, 0]
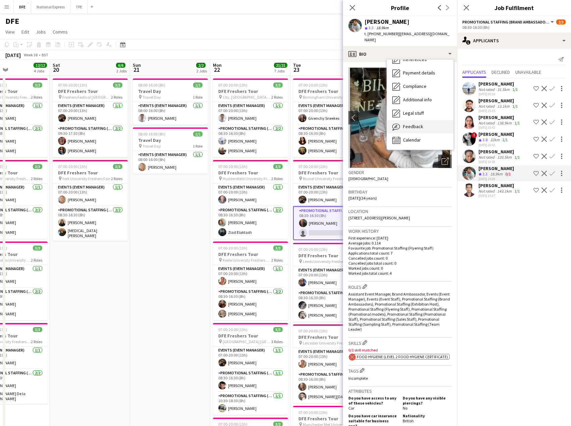
click at [416, 124] on div "Feedback Feedback" at bounding box center [420, 126] width 66 height 13
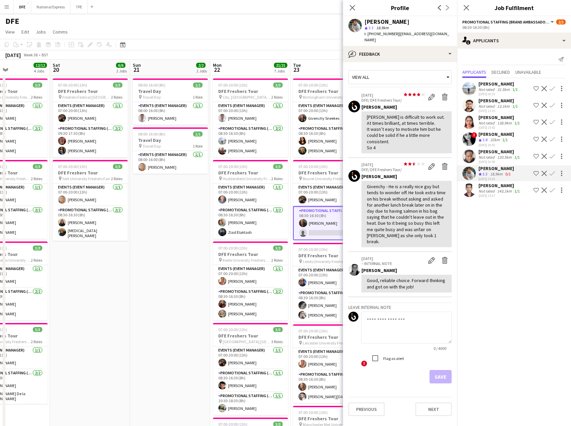
drag, startPoint x: 353, startPoint y: 4, endPoint x: 353, endPoint y: 10, distance: 6.0
click at [353, 5] on icon "Close pop-in" at bounding box center [352, 7] width 5 height 5
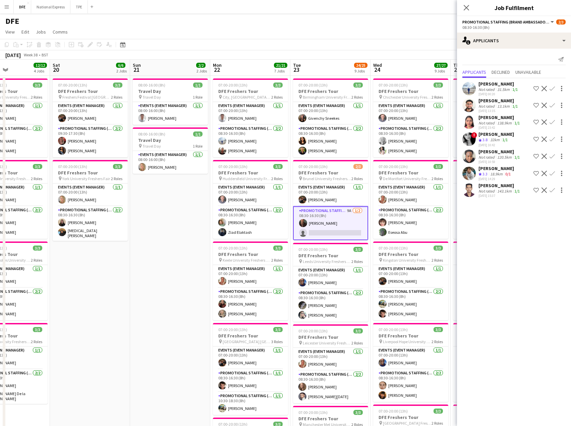
click at [518, 140] on div "! [PERSON_NAME] Crew rating 3.8 32km 1/1 [DATE] 10:42 Shortlist crew Decline Co…" at bounding box center [514, 139] width 114 height 16
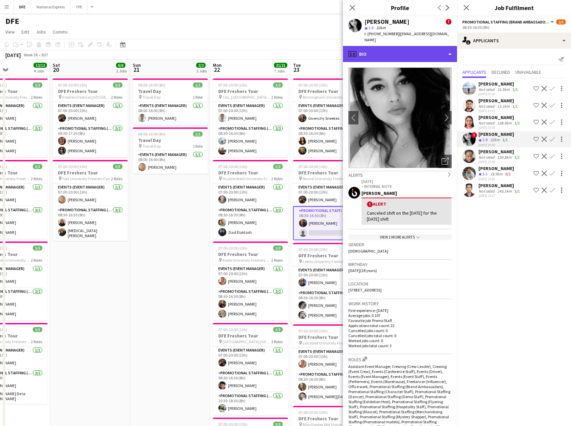
click at [396, 50] on div "profile Bio" at bounding box center [400, 54] width 114 height 16
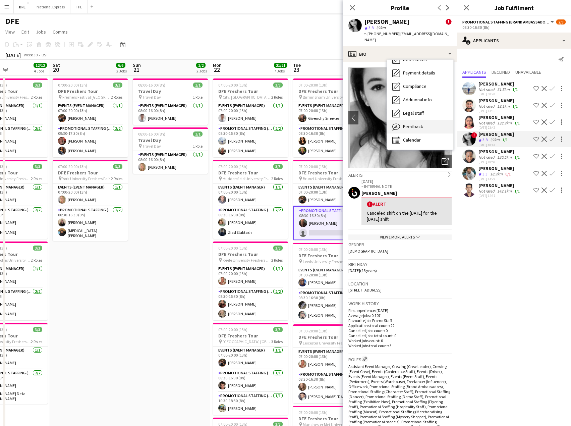
click at [421, 123] on span "Feedback" at bounding box center [413, 126] width 20 height 6
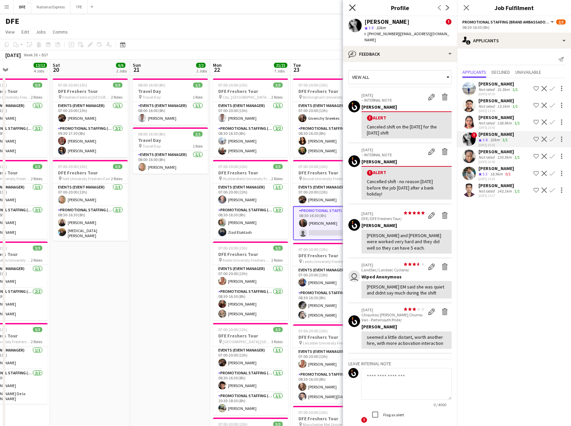
click at [355, 5] on icon at bounding box center [352, 7] width 6 height 6
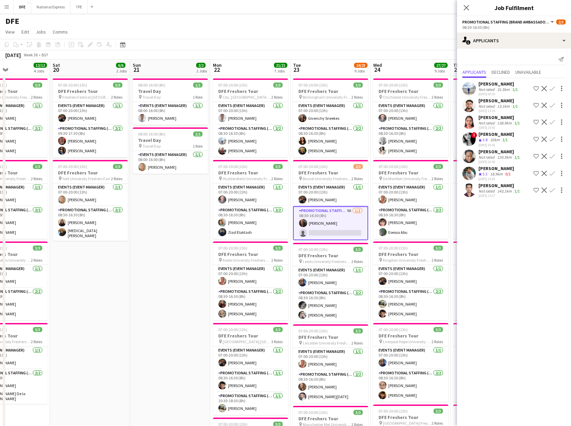
click at [552, 137] on app-icon "Confirm" at bounding box center [551, 138] width 5 height 5
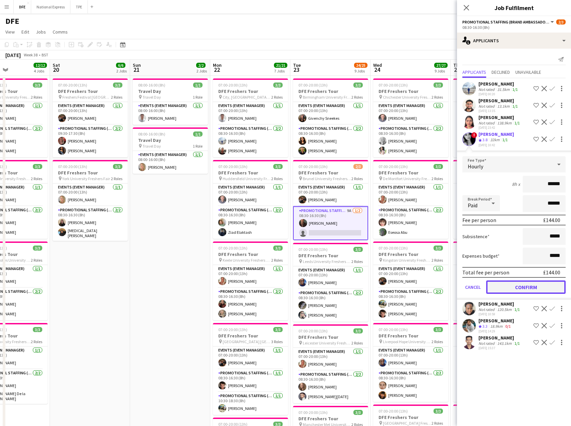
click at [531, 286] on button "Confirm" at bounding box center [525, 286] width 79 height 13
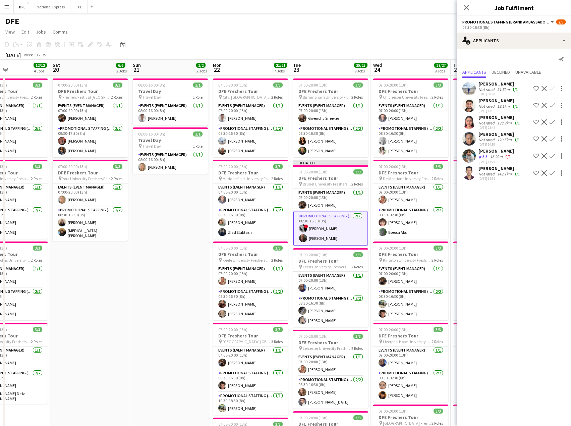
click at [467, 7] on icon at bounding box center [465, 7] width 5 height 5
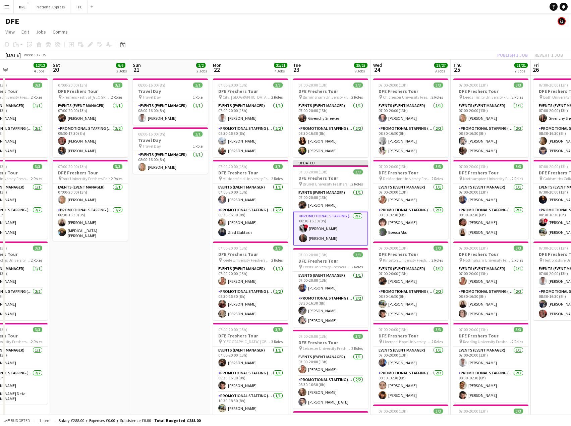
click at [319, 229] on app-card-role "Promotional Staffing (Brand Ambassadors) [DATE] 08:30-16:30 (8h) ! [PERSON_NAME…" at bounding box center [330, 228] width 75 height 34
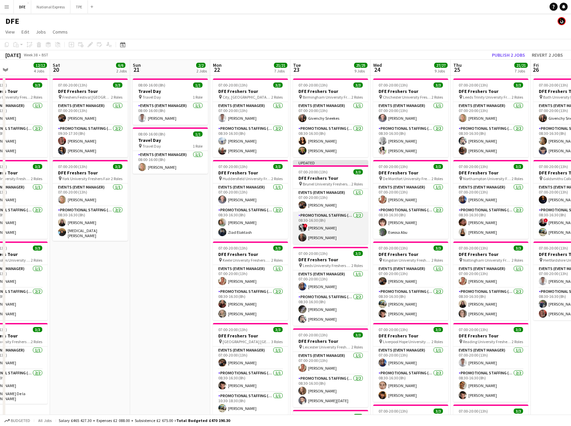
click at [318, 228] on app-card-role "Promotional Staffing (Brand Ambassadors) [DATE] 08:30-16:30 (8h) ! [PERSON_NAME…" at bounding box center [330, 227] width 75 height 33
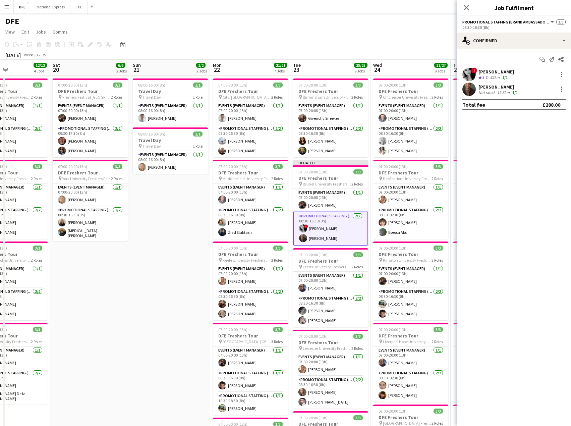
scroll to position [0, 191]
click at [490, 71] on div "[PERSON_NAME]" at bounding box center [496, 72] width 36 height 6
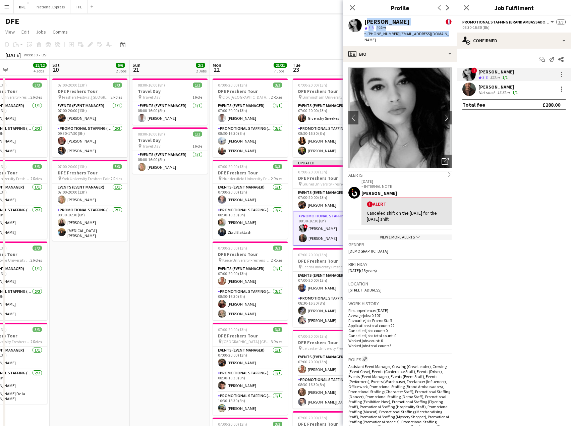
drag, startPoint x: 443, startPoint y: 33, endPoint x: 364, endPoint y: 20, distance: 79.8
click at [364, 20] on div "[PERSON_NAME] ! star 3.8 32km t. [PHONE_NUMBER] | [EMAIL_ADDRESS][DOMAIN_NAME]" at bounding box center [400, 31] width 114 height 30
copy div "[PERSON_NAME] ! star 3.8 32km t. [PHONE_NUMBER] | [EMAIL_ADDRESS][DOMAIN_NAME]"
click at [353, 9] on icon "Close pop-in" at bounding box center [352, 7] width 6 height 6
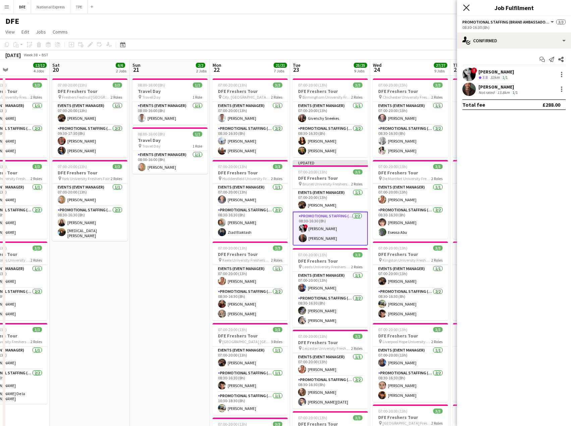
click at [467, 9] on icon "Close pop-in" at bounding box center [466, 7] width 6 height 6
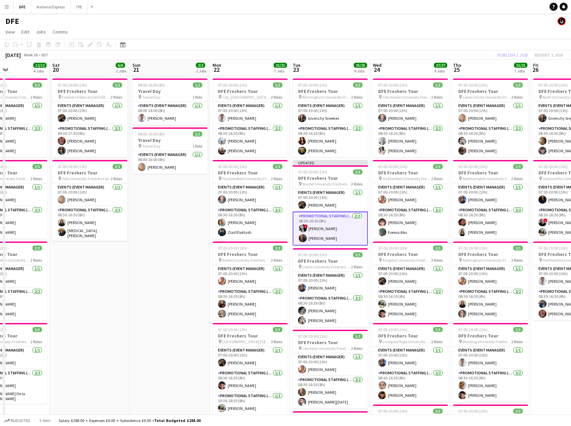
click at [508, 56] on div "Publish 1 job Revert 1 job" at bounding box center [530, 55] width 82 height 9
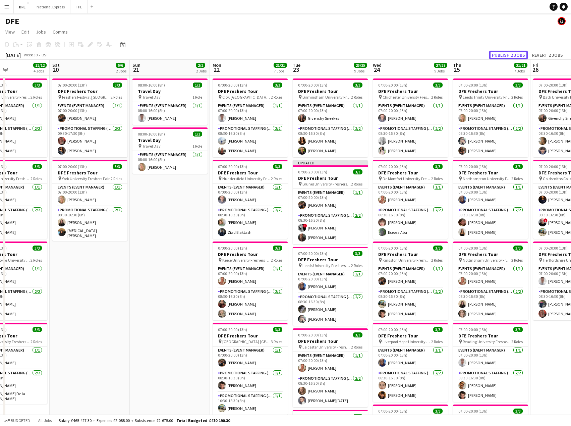
click at [508, 56] on button "Publish 2 jobs" at bounding box center [508, 55] width 39 height 9
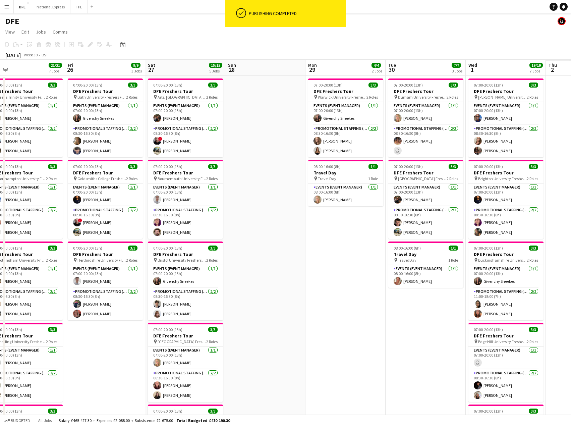
drag, startPoint x: 400, startPoint y: 127, endPoint x: 44, endPoint y: 134, distance: 356.6
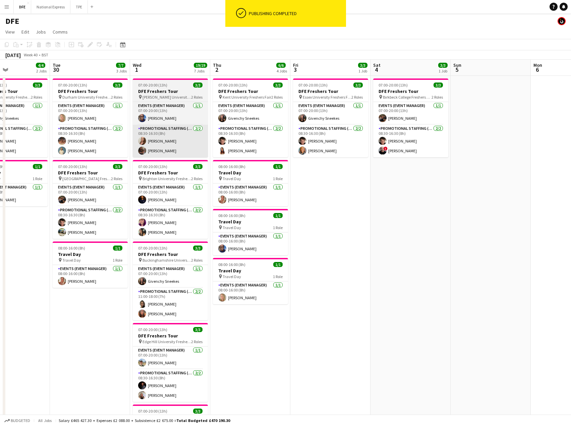
drag, startPoint x: 271, startPoint y: 137, endPoint x: 115, endPoint y: 136, distance: 156.5
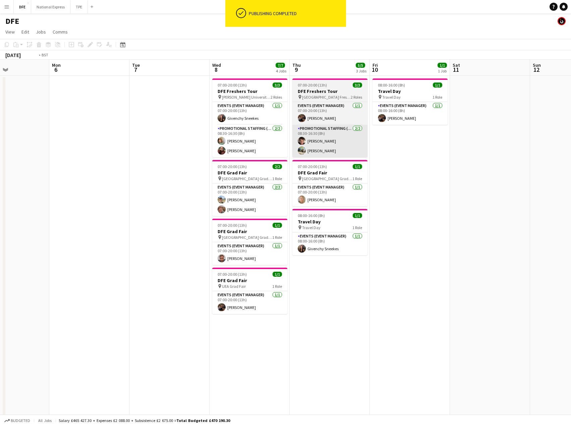
drag, startPoint x: 455, startPoint y: 142, endPoint x: 121, endPoint y: 142, distance: 334.8
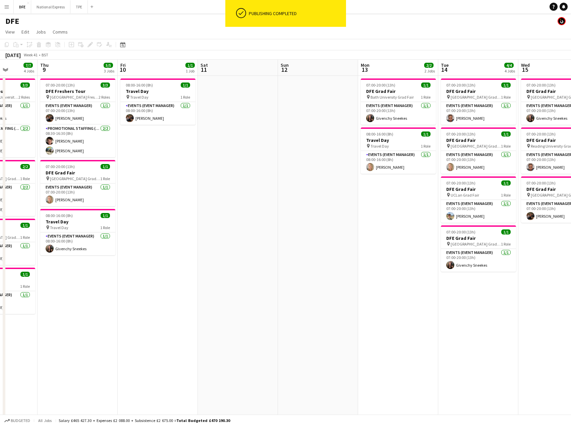
drag, startPoint x: 443, startPoint y: 142, endPoint x: 201, endPoint y: 150, distance: 242.1
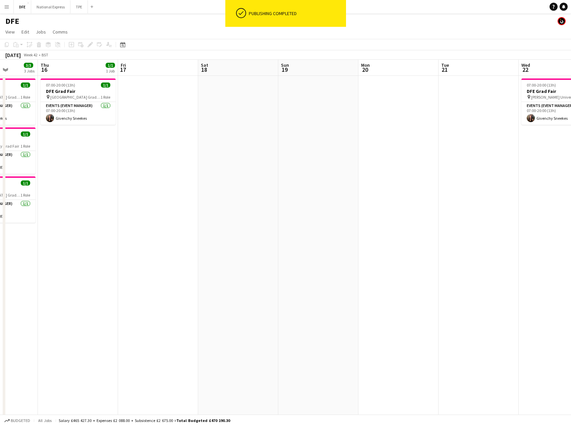
drag, startPoint x: 485, startPoint y: 150, endPoint x: 84, endPoint y: 122, distance: 402.1
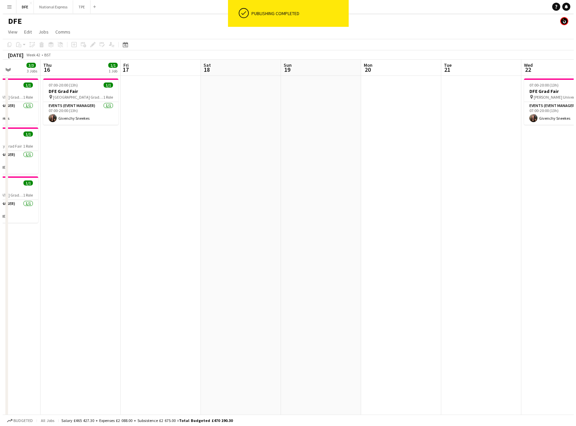
scroll to position [0, 251]
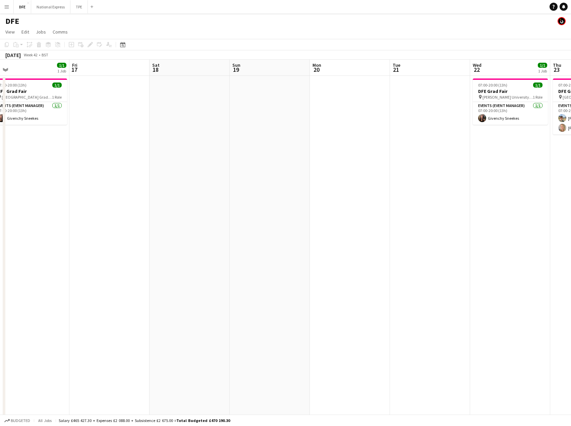
click at [6, 7] on app-icon "Menu" at bounding box center [6, 6] width 5 height 5
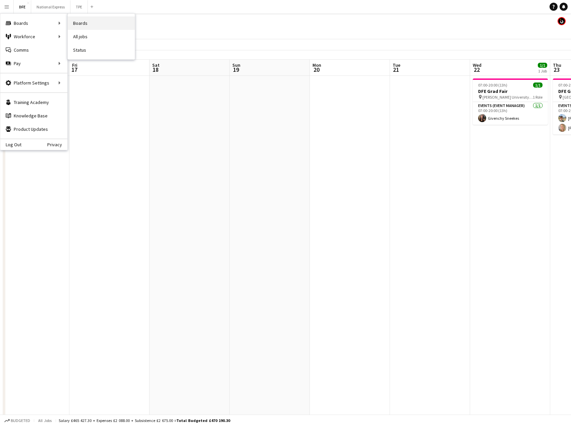
click at [79, 26] on link "Boards" at bounding box center [101, 22] width 67 height 13
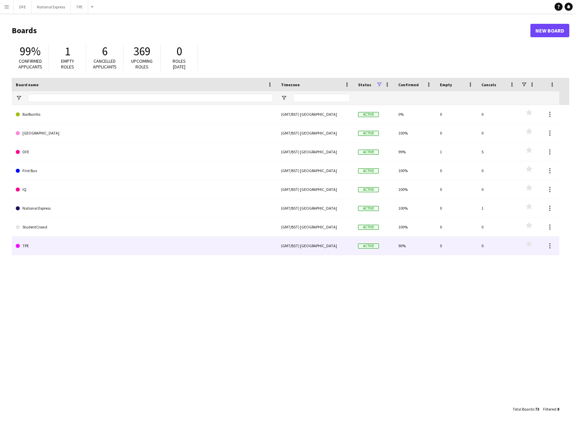
click at [133, 242] on link "TPE" at bounding box center [144, 245] width 257 height 19
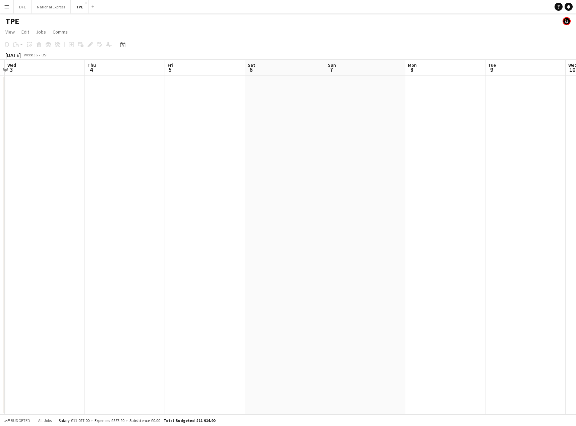
drag, startPoint x: 109, startPoint y: 138, endPoint x: 76, endPoint y: 138, distance: 32.8
click at [33, 138] on app-calendar-viewport "Sun 31 Mon 1 Tue 2 Wed 3 Thu 4 Fri 5 Sat 6 Sun 7 Mon 8 Tue 9 Wed 10 Thu 11 Fri …" at bounding box center [288, 237] width 576 height 355
drag, startPoint x: 426, startPoint y: 135, endPoint x: -40, endPoint y: 144, distance: 465.6
click at [0, 144] on html "Menu Boards Boards Boards All jobs Status Workforce Workforce My Workforce Recr…" at bounding box center [288, 213] width 576 height 426
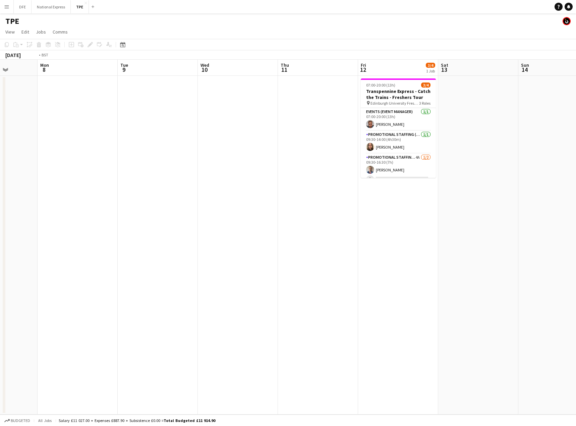
drag, startPoint x: 425, startPoint y: 128, endPoint x: 264, endPoint y: 142, distance: 160.8
click at [264, 142] on app-calendar-viewport "Fri 5 Sat 6 Sun 7 Mon 8 Tue 9 Wed 10 Thu 11 Fri 12 3/4 1 Job Sat 13 Sun 14 Mon …" at bounding box center [288, 237] width 576 height 355
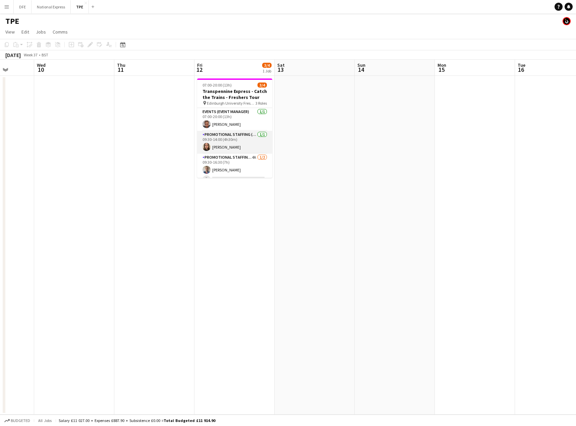
scroll to position [8, 0]
click at [235, 167] on app-card-role "Promotional Staffing (Brand Ambassadors) 4A [DATE] 09:30-16:30 (7h) [PERSON_NAM…" at bounding box center [234, 161] width 75 height 33
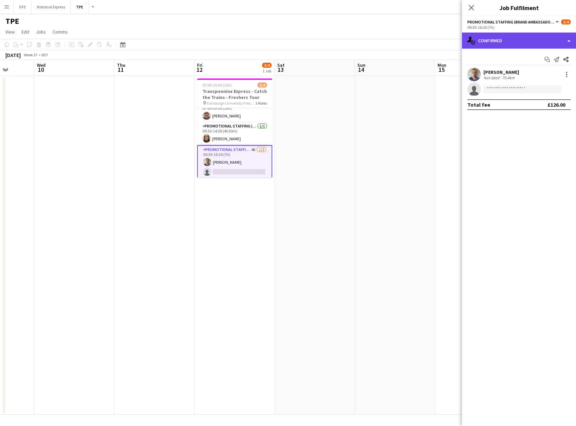
click at [509, 41] on div "single-neutral-actions-check-2 Confirmed" at bounding box center [519, 41] width 114 height 16
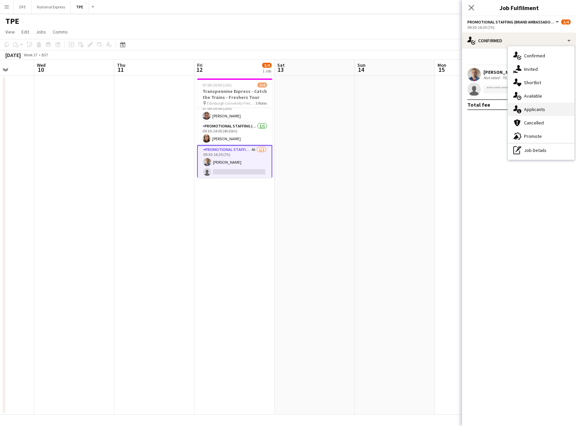
click at [535, 108] on div "single-neutral-actions-information Applicants" at bounding box center [541, 109] width 66 height 13
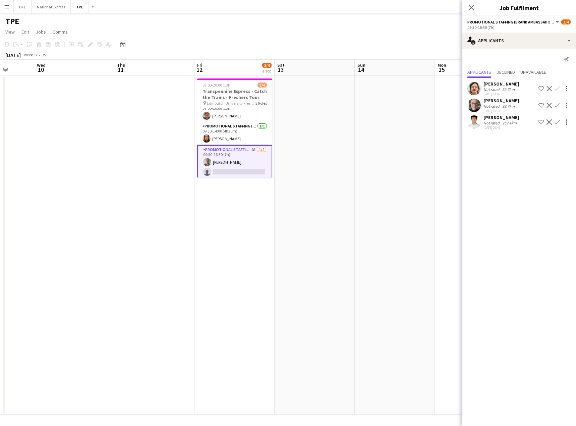
drag, startPoint x: 471, startPoint y: 9, endPoint x: 434, endPoint y: 50, distance: 55.3
click at [469, 9] on icon "Close pop-in" at bounding box center [470, 7] width 5 height 5
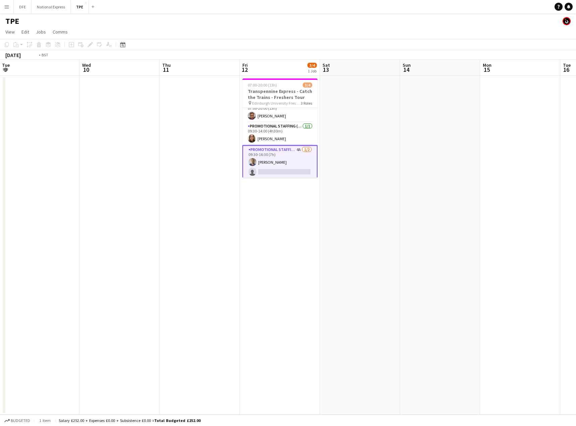
drag, startPoint x: 513, startPoint y: 120, endPoint x: 50, endPoint y: 104, distance: 463.4
click at [49, 105] on app-calendar-viewport "Sun 7 Mon 8 Tue 9 Wed 10 Thu 11 Fri 12 3/4 1 Job Sat 13 Sun 14 Mon 15 Tue 16 We…" at bounding box center [288, 237] width 576 height 355
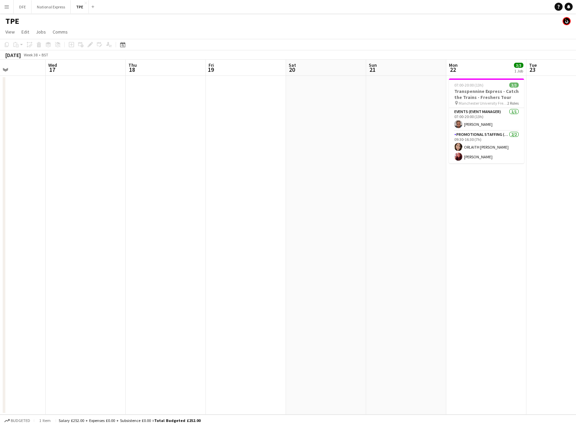
drag, startPoint x: 417, startPoint y: 118, endPoint x: 86, endPoint y: 113, distance: 330.8
click at [42, 115] on app-calendar-viewport "Sat 13 Sun 14 Mon 15 Tue 16 Wed 17 Thu 18 Fri 19 Sat 20 Sun 21 Mon 22 3/3 1 Job…" at bounding box center [288, 237] width 576 height 355
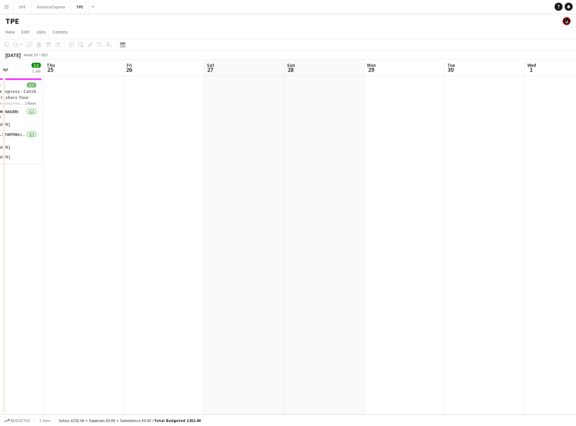
drag, startPoint x: 412, startPoint y: 115, endPoint x: 122, endPoint y: 101, distance: 290.2
click at [128, 108] on app-calendar-viewport "Sun 21 Mon 22 3/3 1 Job Tue 23 Wed 24 3/3 1 Job Thu 25 Fri 26 Sat 27 Sun 28 Mon…" at bounding box center [288, 237] width 576 height 355
click at [7, 6] on app-icon "Menu" at bounding box center [6, 6] width 5 height 5
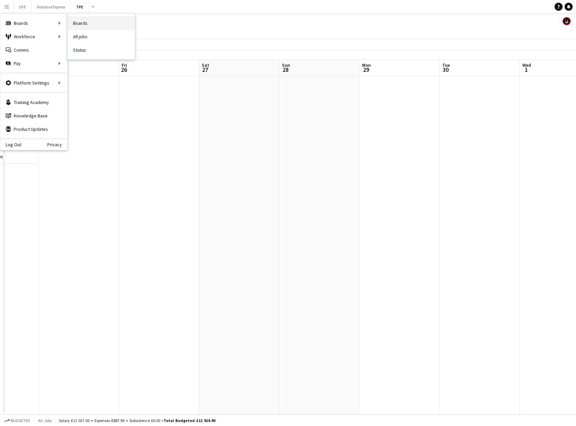
click at [82, 22] on link "Boards" at bounding box center [101, 22] width 67 height 13
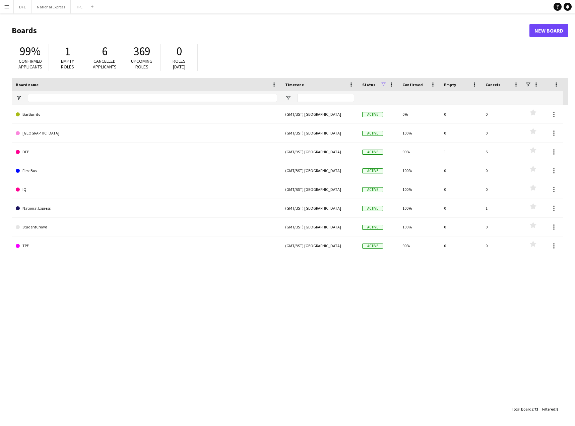
click at [3, 9] on button "Menu" at bounding box center [6, 6] width 13 height 13
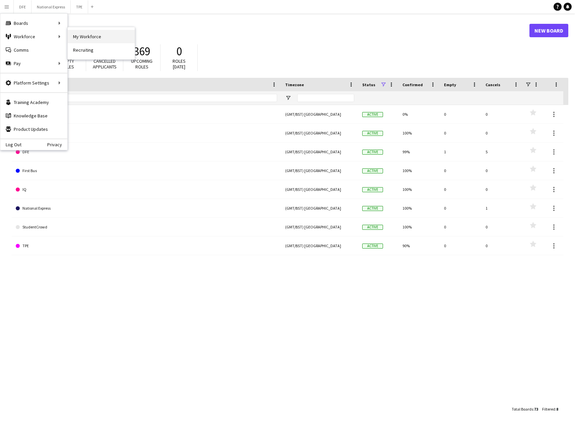
click at [95, 37] on link "My Workforce" at bounding box center [101, 36] width 67 height 13
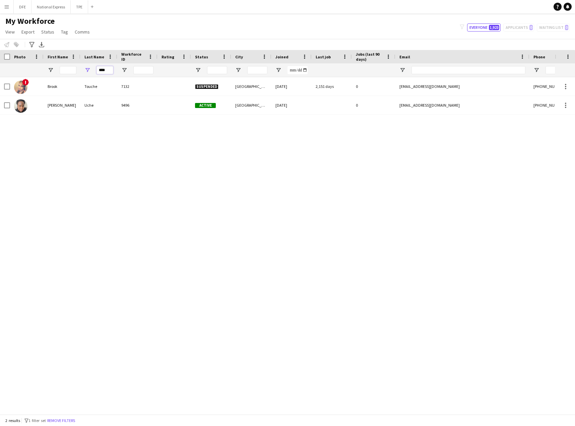
click at [103, 69] on input "****" at bounding box center [105, 70] width 17 height 8
paste input "Last Name Filter Input"
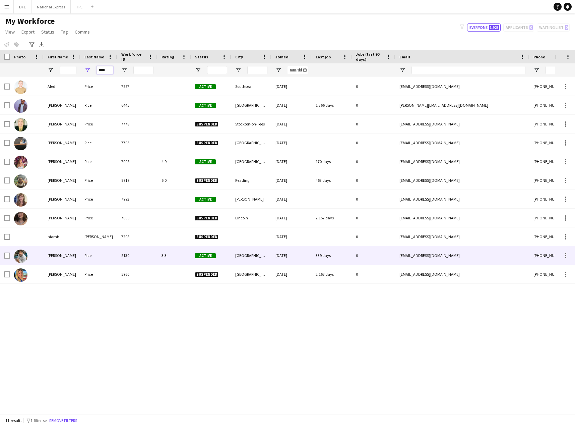
type input "****"
click at [93, 257] on div "Rice" at bounding box center [98, 255] width 37 height 18
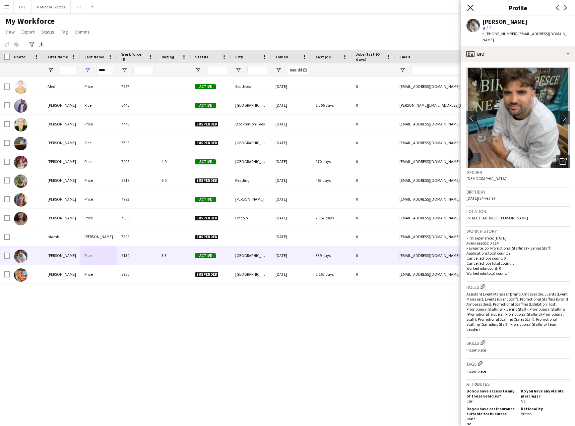
click at [470, 7] on icon "Close pop-in" at bounding box center [470, 7] width 6 height 6
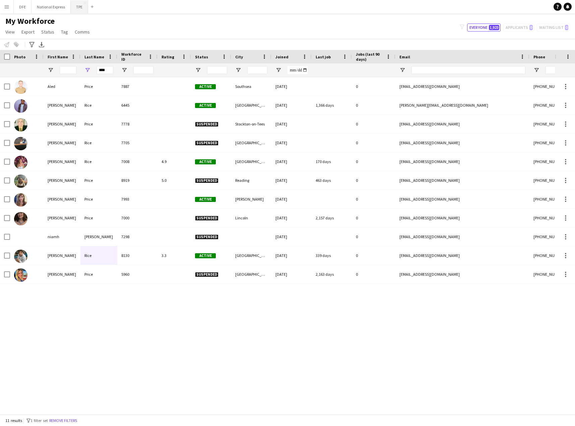
click at [80, 6] on button "TPE Close" at bounding box center [79, 6] width 17 height 13
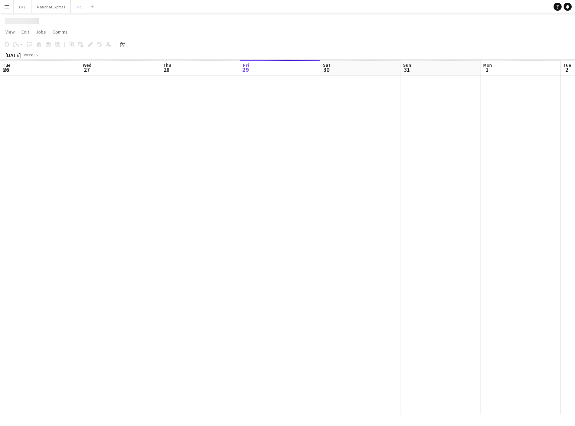
scroll to position [0, 160]
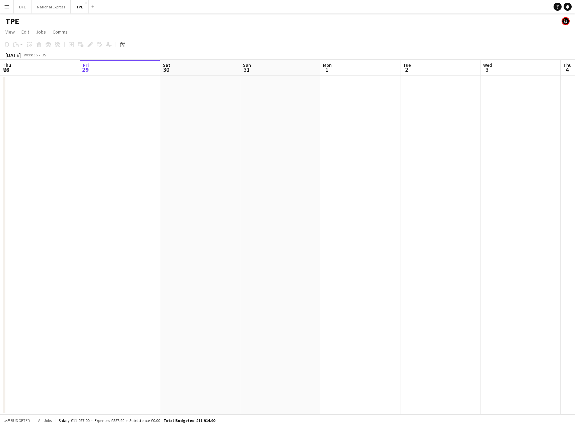
click at [10, 6] on button "Menu" at bounding box center [6, 6] width 13 height 13
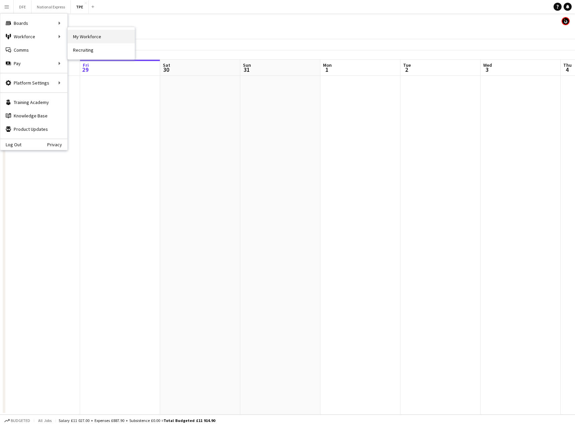
click at [90, 39] on link "My Workforce" at bounding box center [101, 36] width 67 height 13
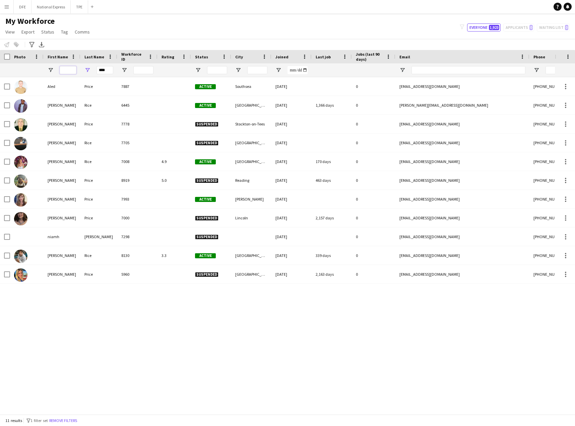
click at [67, 70] on input "First Name Filter Input" at bounding box center [68, 70] width 17 height 8
click at [103, 74] on input "****" at bounding box center [105, 70] width 17 height 8
click at [74, 69] on input "First Name Filter Input" at bounding box center [68, 70] width 17 height 8
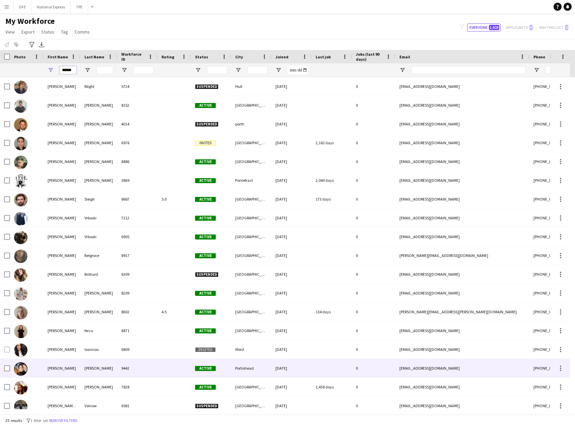
type input "******"
click at [99, 369] on div "[PERSON_NAME]" at bounding box center [98, 368] width 37 height 18
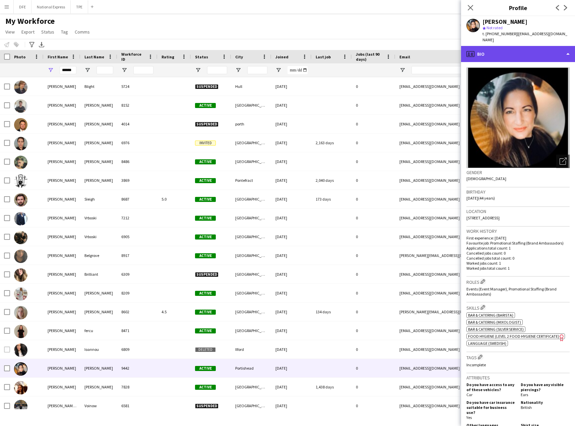
click at [505, 49] on div "profile Bio" at bounding box center [518, 54] width 114 height 16
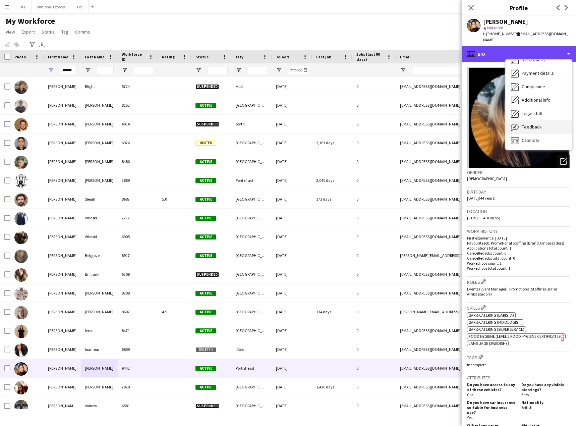
scroll to position [76, 0]
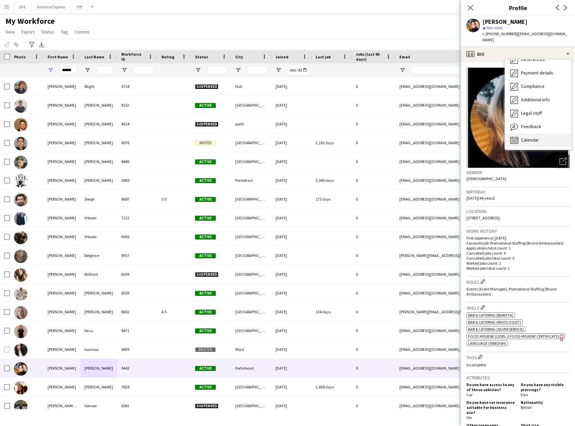
click at [529, 137] on span "Calendar" at bounding box center [530, 140] width 18 height 6
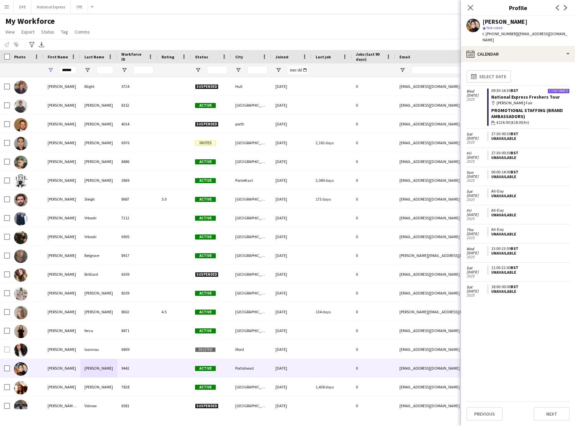
click at [552, 7] on div "Previous Next" at bounding box center [561, 7] width 27 height 15
click at [557, 10] on icon "Previous" at bounding box center [557, 7] width 5 height 5
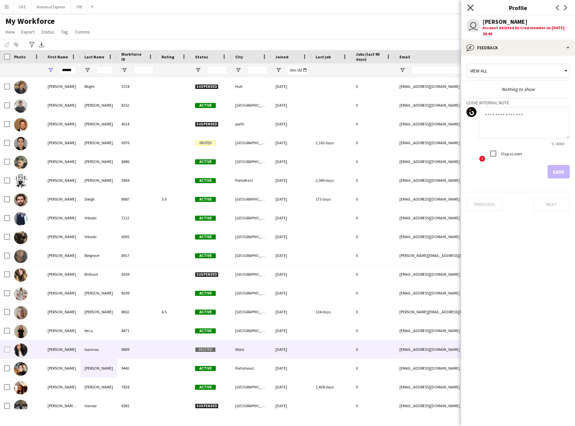
click at [471, 9] on icon at bounding box center [470, 7] width 6 height 6
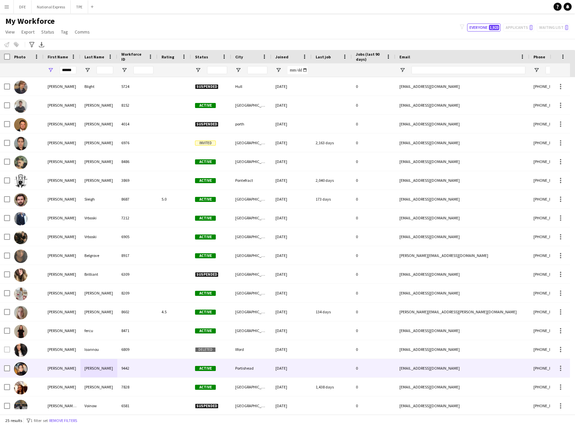
click at [98, 367] on div "[PERSON_NAME]" at bounding box center [98, 368] width 37 height 18
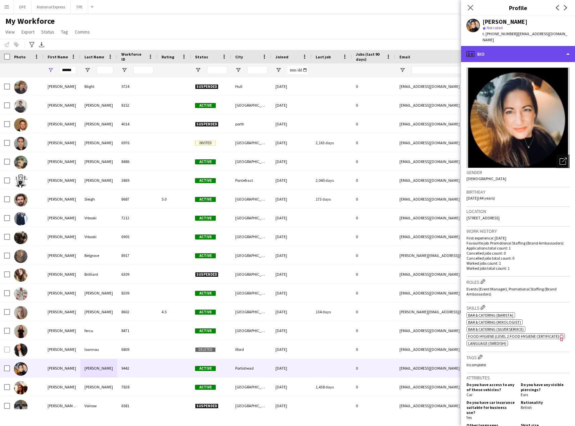
click at [529, 55] on div "profile Bio" at bounding box center [518, 54] width 114 height 16
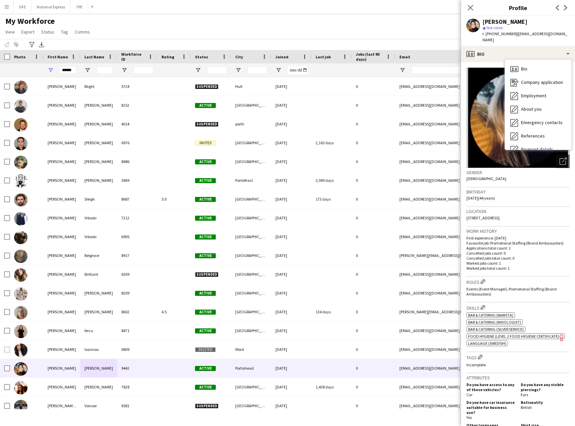
click at [553, 228] on h3 "Work history" at bounding box center [517, 231] width 103 height 6
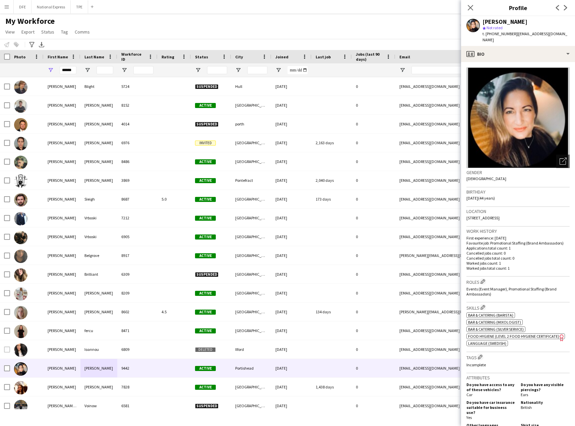
drag, startPoint x: 536, startPoint y: 22, endPoint x: 483, endPoint y: 21, distance: 52.6
click at [483, 21] on div "[PERSON_NAME]" at bounding box center [526, 22] width 87 height 6
click at [498, 20] on div "[PERSON_NAME]" at bounding box center [505, 22] width 45 height 6
drag, startPoint x: 533, startPoint y: 22, endPoint x: 483, endPoint y: 20, distance: 50.3
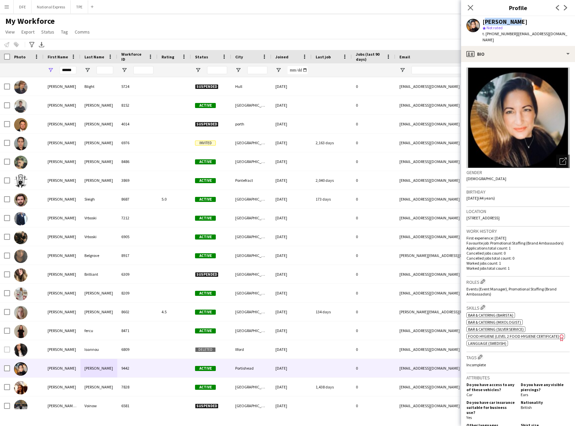
click at [483, 20] on div "[PERSON_NAME]" at bounding box center [505, 22] width 45 height 6
copy div "[PERSON_NAME]"
drag, startPoint x: 513, startPoint y: 210, endPoint x: 465, endPoint y: 211, distance: 47.9
click at [465, 211] on app-crew-profile-bio "Open photos pop-in Gender [DEMOGRAPHIC_DATA] Birthday [DEMOGRAPHIC_DATA] (44 ye…" at bounding box center [518, 244] width 114 height 364
copy span "[STREET_ADDRESS]"
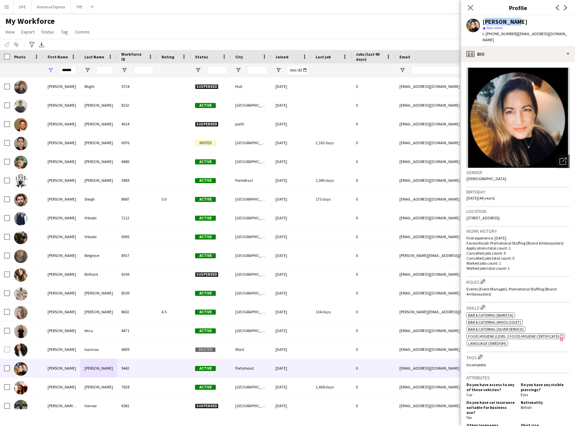
drag, startPoint x: 534, startPoint y: 21, endPoint x: 471, endPoint y: 25, distance: 62.5
click at [471, 25] on div "[PERSON_NAME] star Not rated t. [PHONE_NUMBER] | [EMAIL_ADDRESS][DOMAIN_NAME]" at bounding box center [518, 31] width 114 height 30
copy div "[PERSON_NAME]"
